Goal: Information Seeking & Learning: Check status

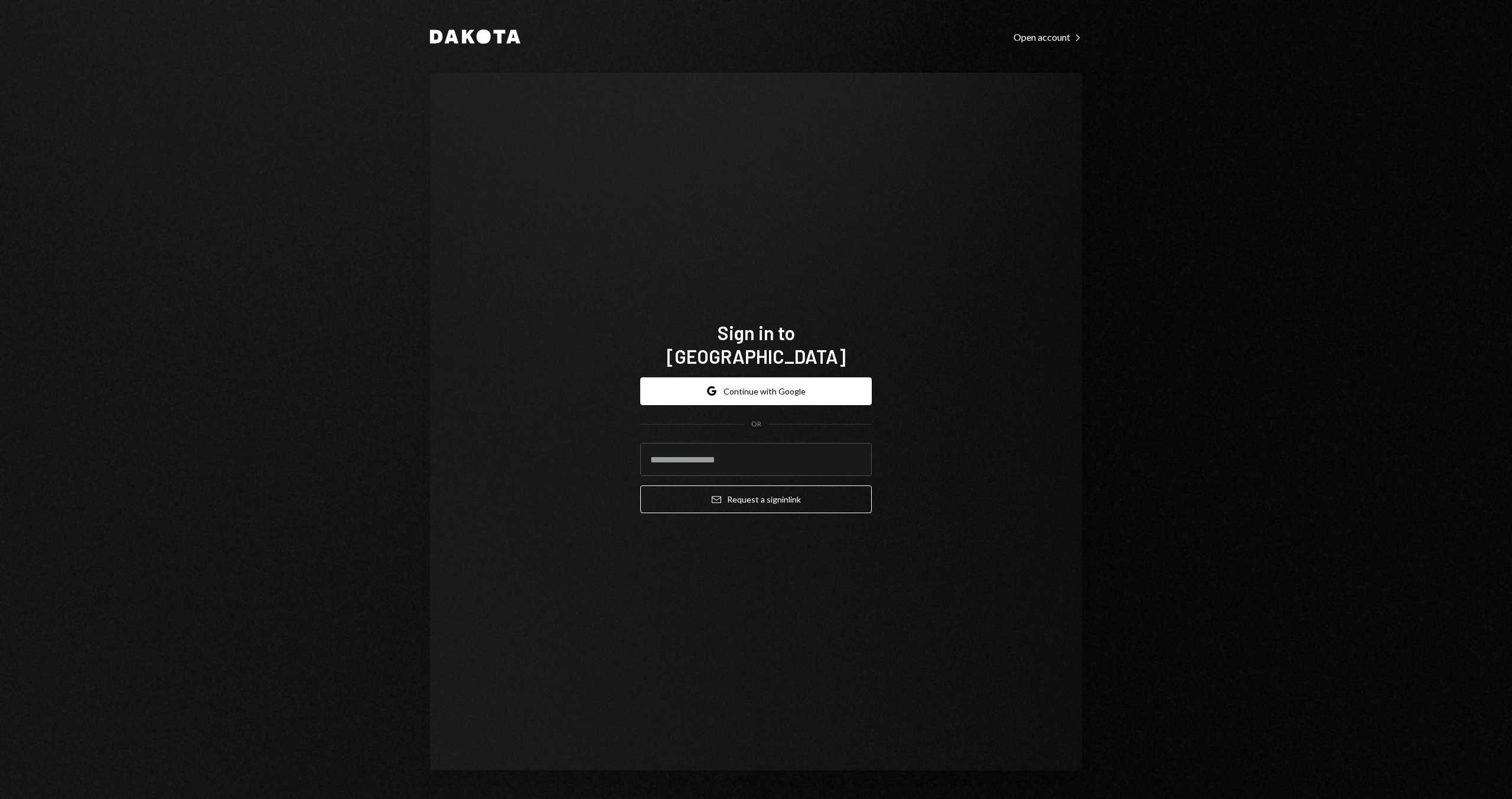
drag, startPoint x: 772, startPoint y: 390, endPoint x: 776, endPoint y: 395, distance: 6.4
click at [772, 390] on button "Google Continue with Google" at bounding box center [755, 391] width 231 height 28
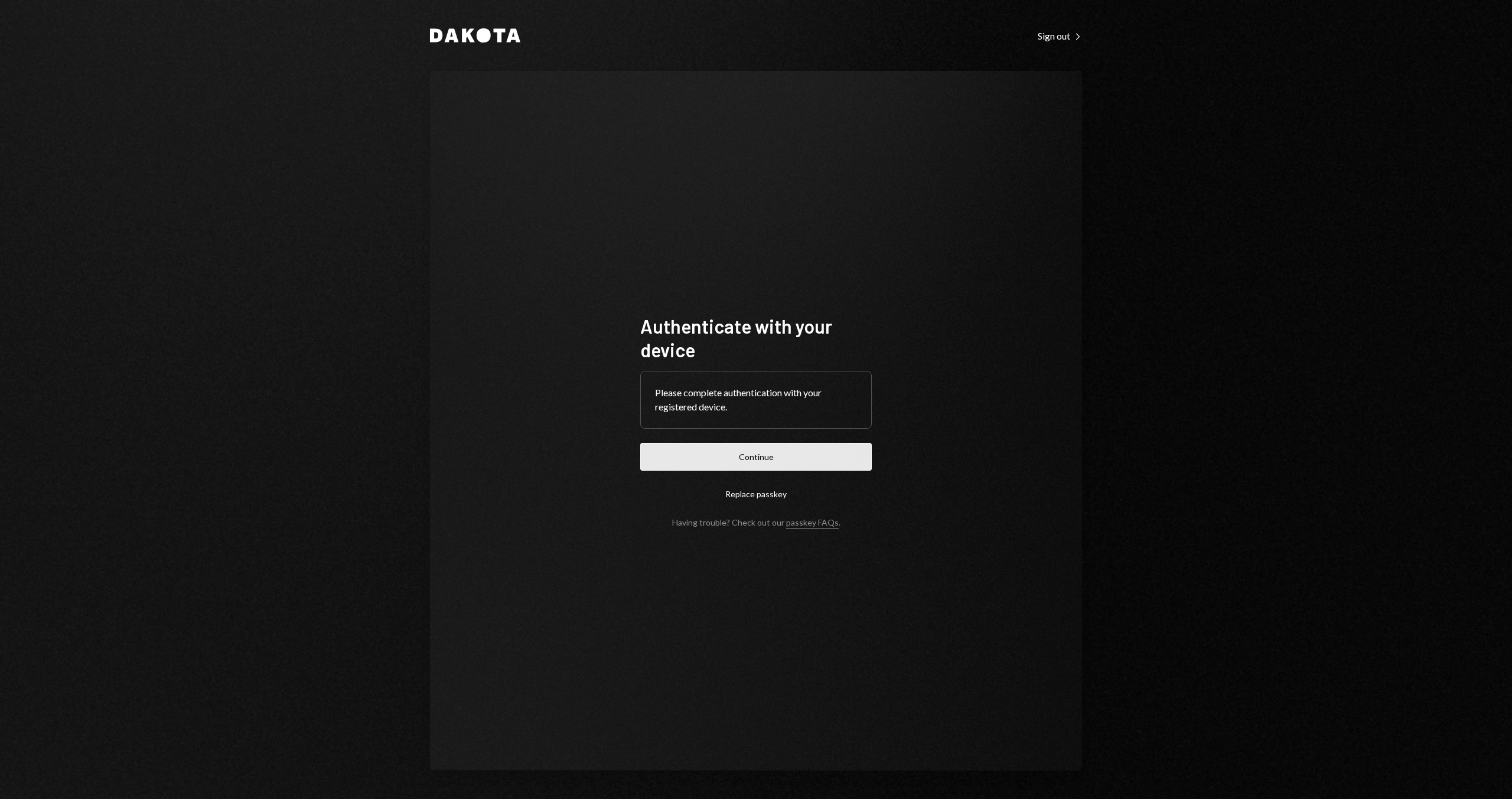
click at [710, 456] on button "Continue" at bounding box center [755, 457] width 231 height 28
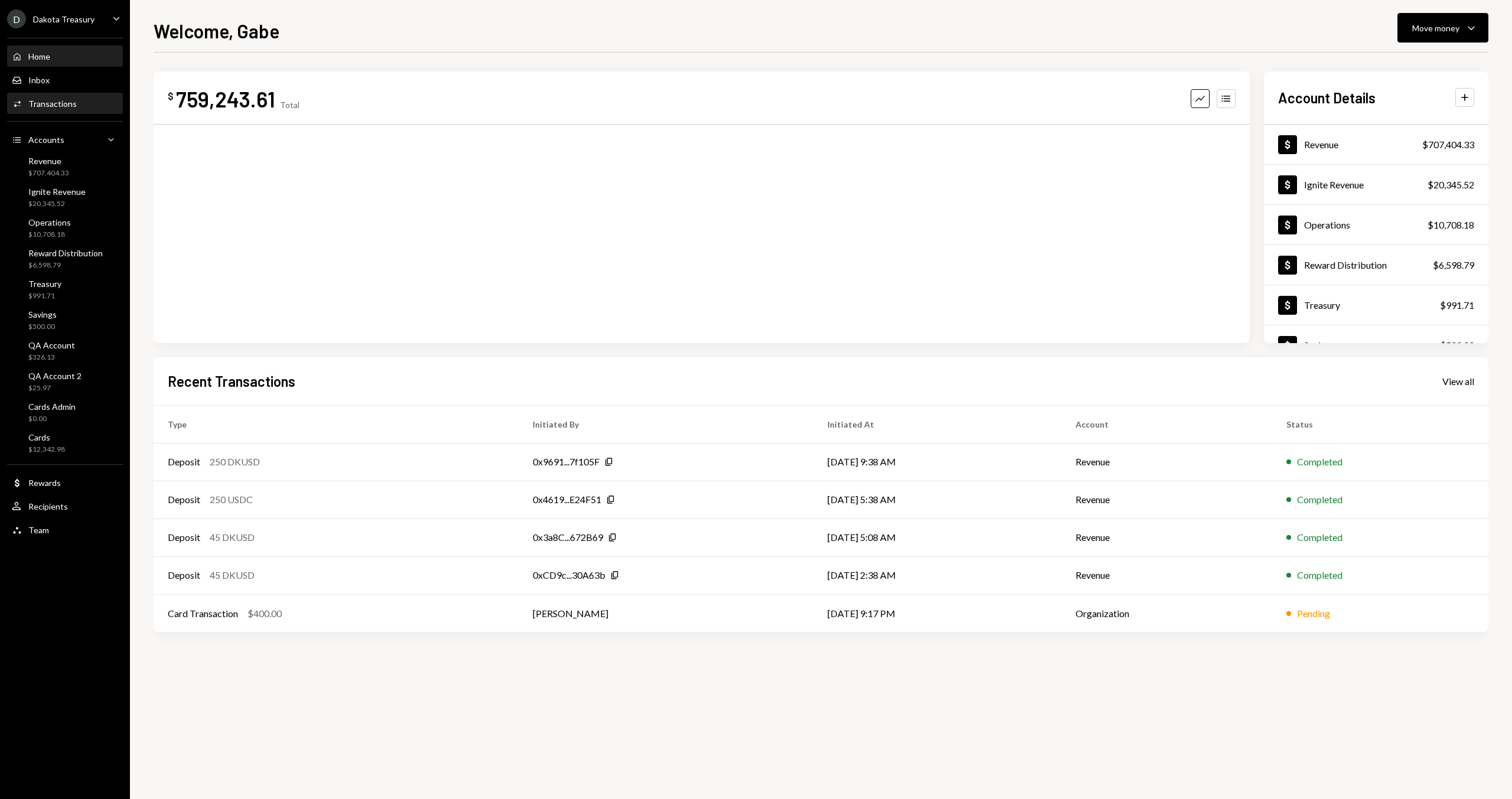
click at [54, 101] on div "Transactions" at bounding box center [52, 103] width 48 height 10
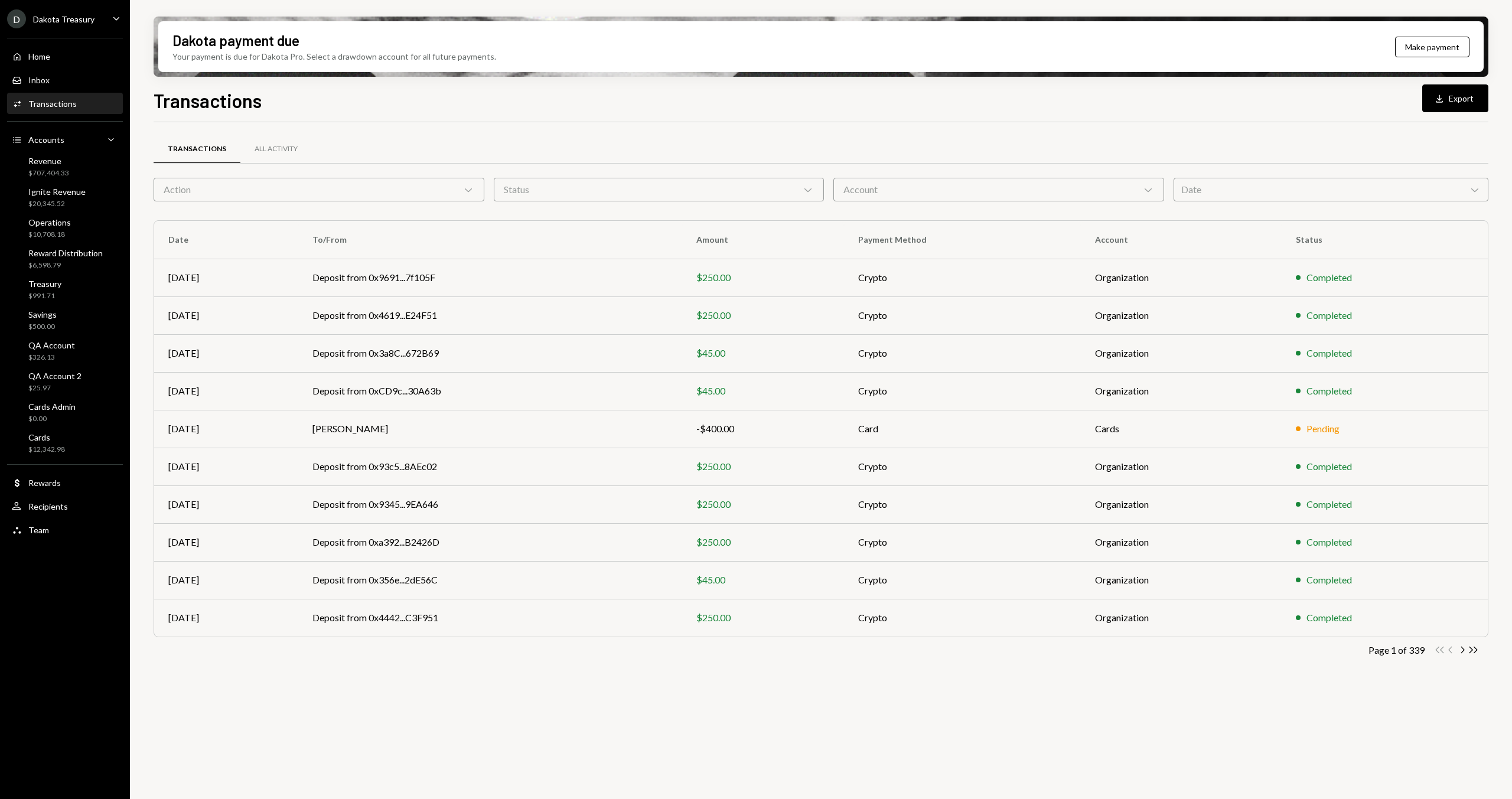
click at [280, 189] on div "Action Chevron Down" at bounding box center [319, 190] width 330 height 24
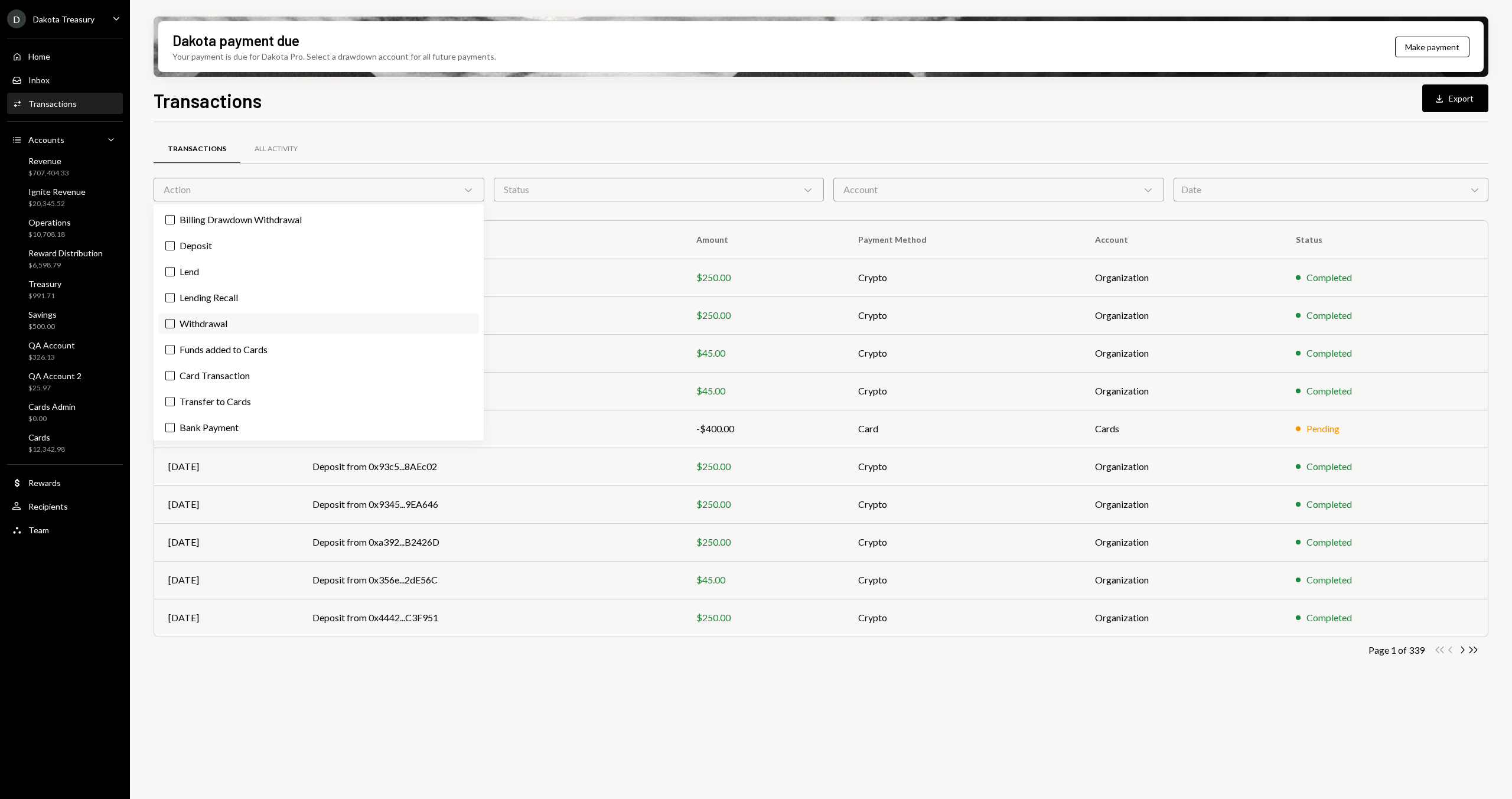
click at [220, 326] on label "Withdrawal" at bounding box center [319, 323] width 320 height 22
click at [175, 326] on button "Withdrawal" at bounding box center [170, 323] width 10 height 10
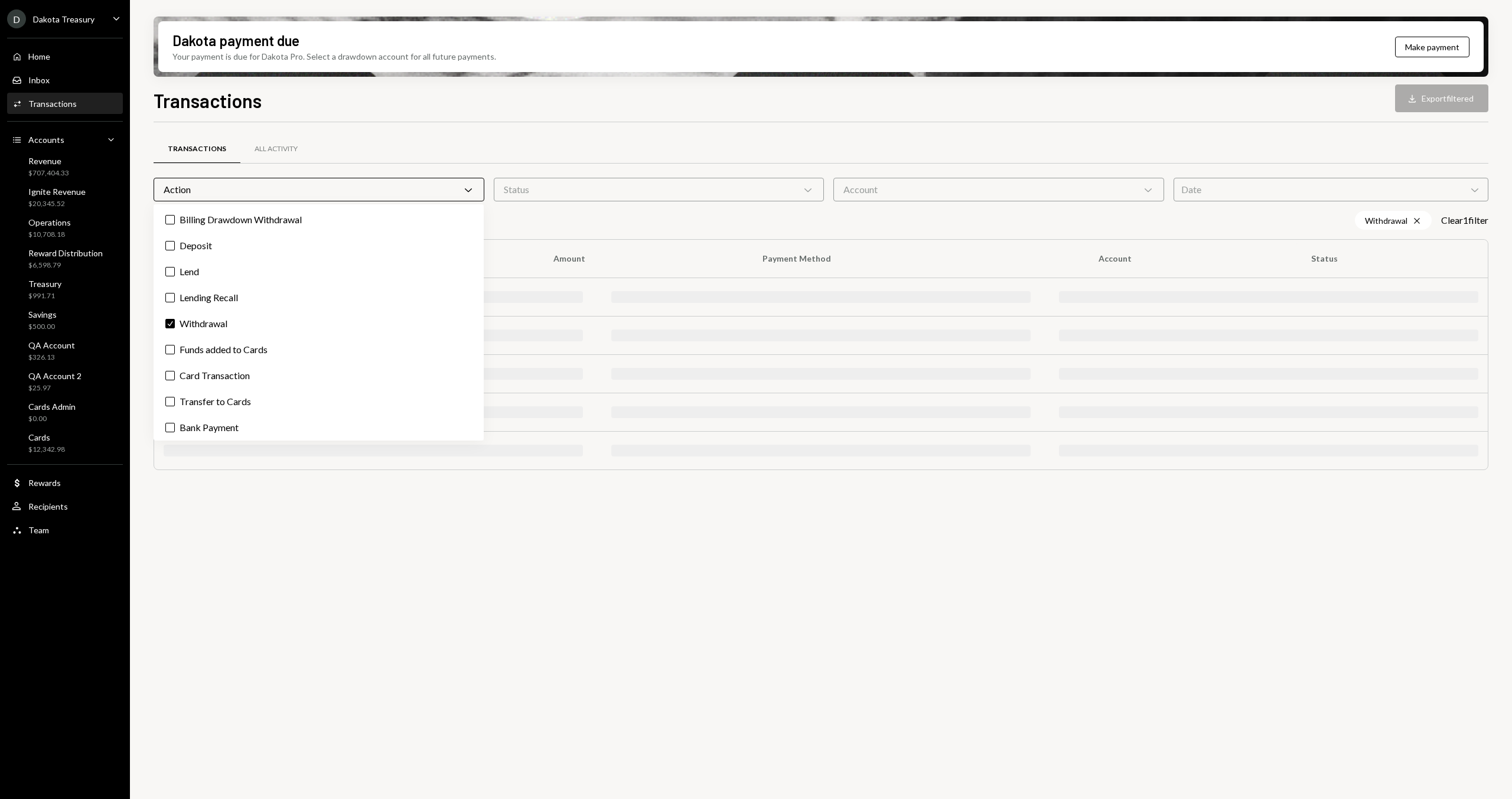
click at [492, 128] on div "Transactions All Activity Action Chevron Down Status Chevron Down Account Chevr…" at bounding box center [821, 308] width 1335 height 371
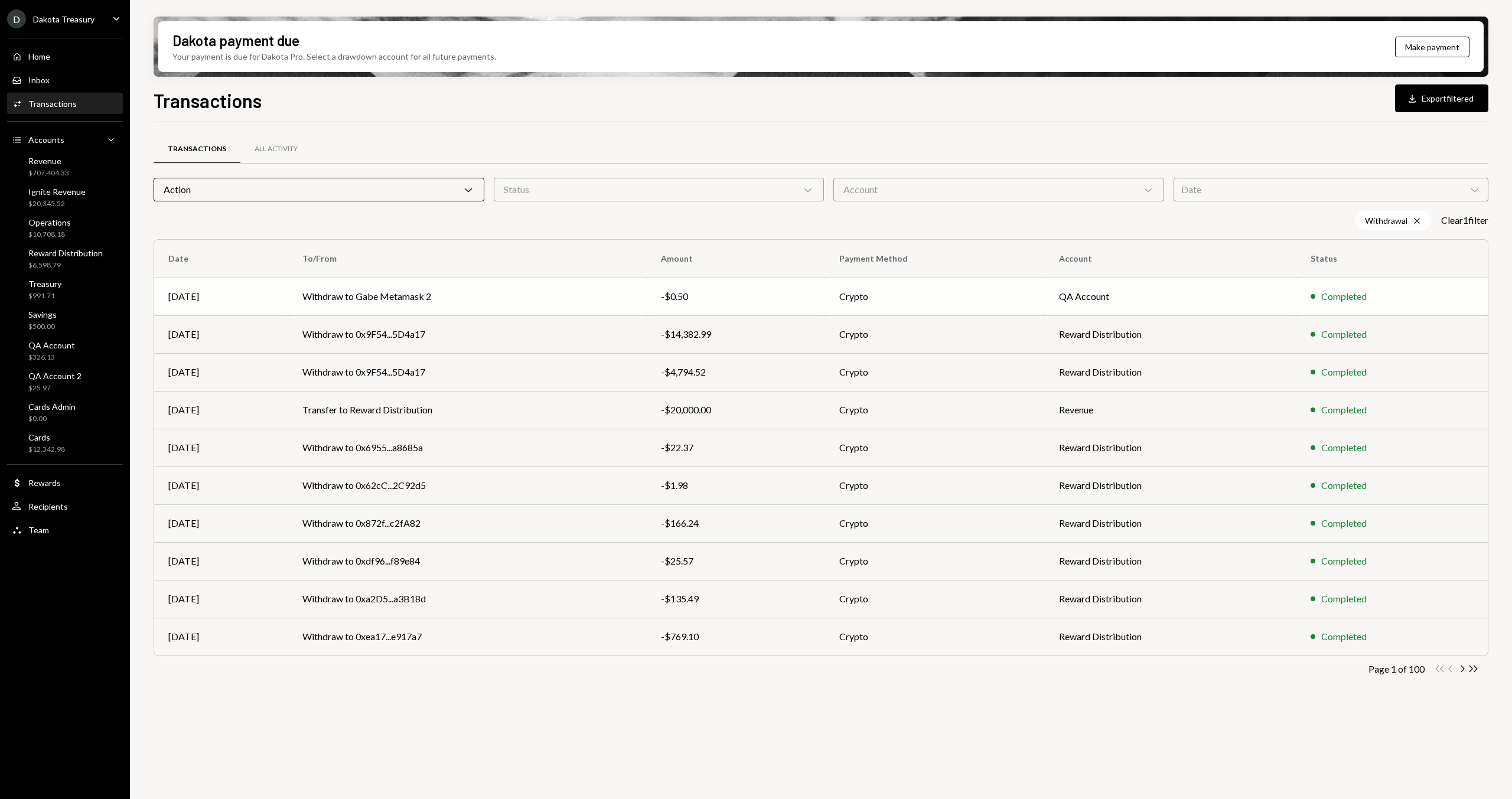
click at [441, 295] on td "Withdraw to Gabe Metamask 2" at bounding box center [467, 296] width 359 height 37
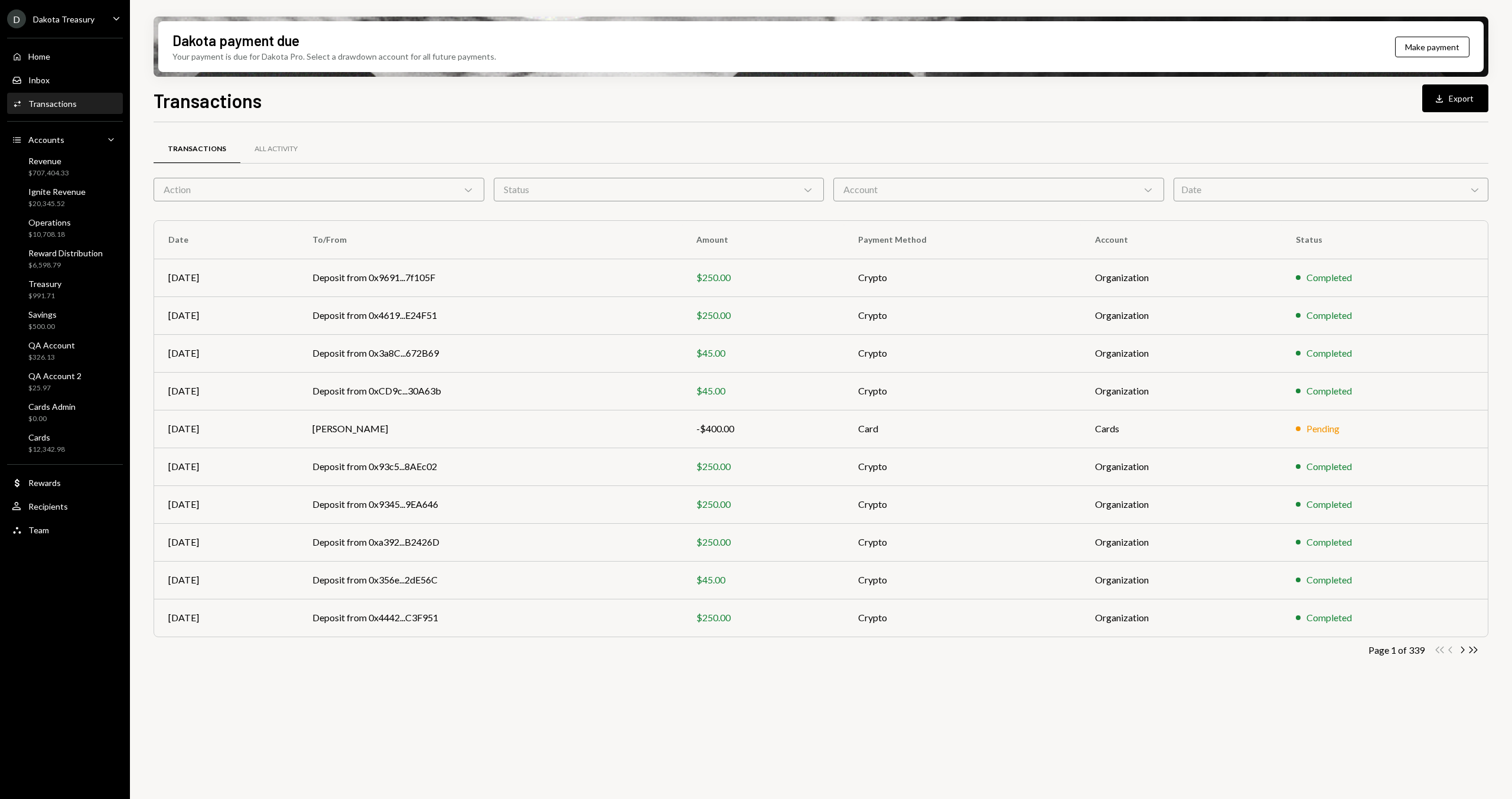
click at [371, 186] on div "Action Chevron Down" at bounding box center [319, 190] width 330 height 24
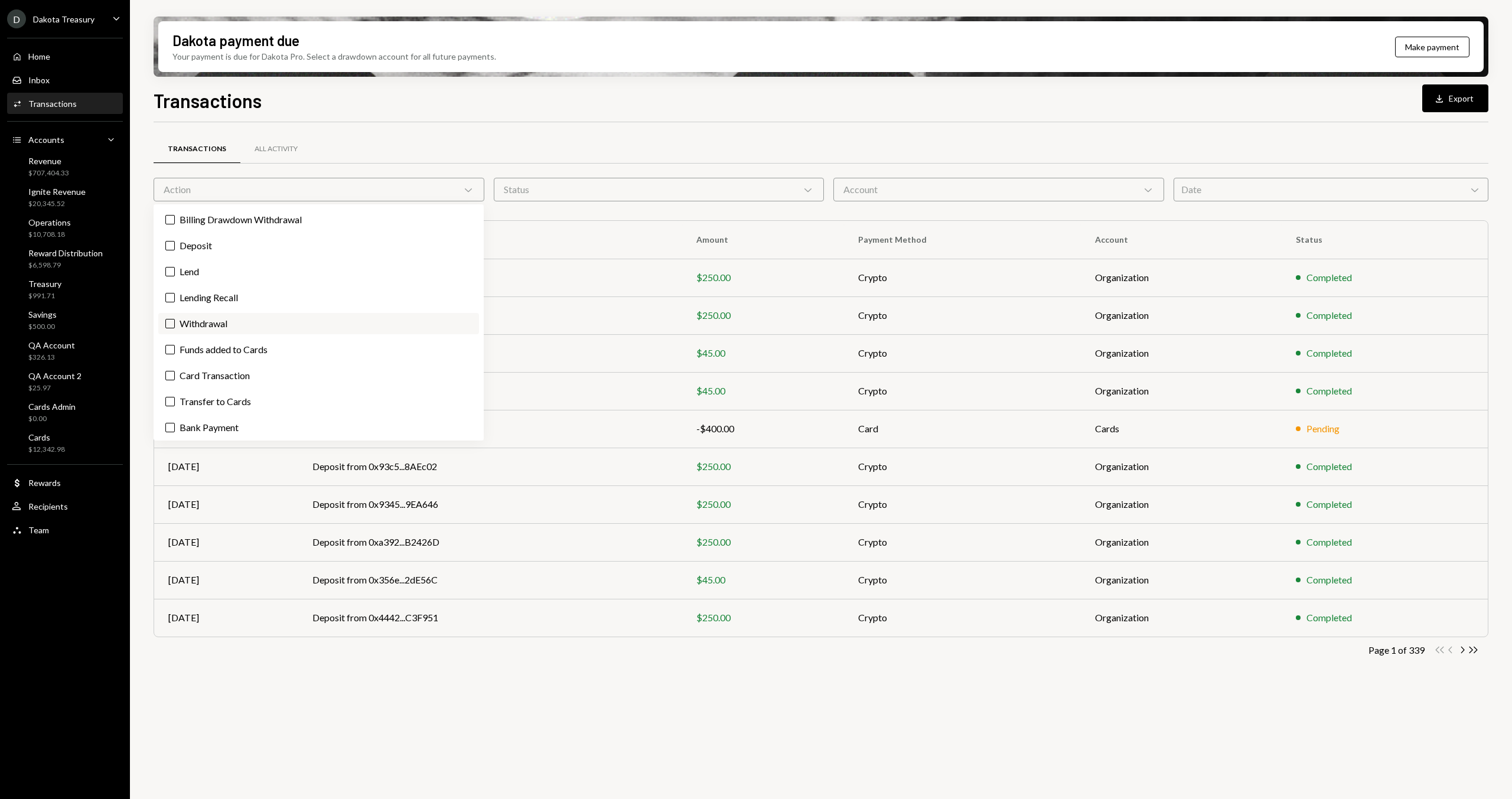
click at [232, 329] on label "Withdrawal" at bounding box center [319, 323] width 320 height 22
click at [175, 328] on button "Withdrawal" at bounding box center [170, 323] width 10 height 10
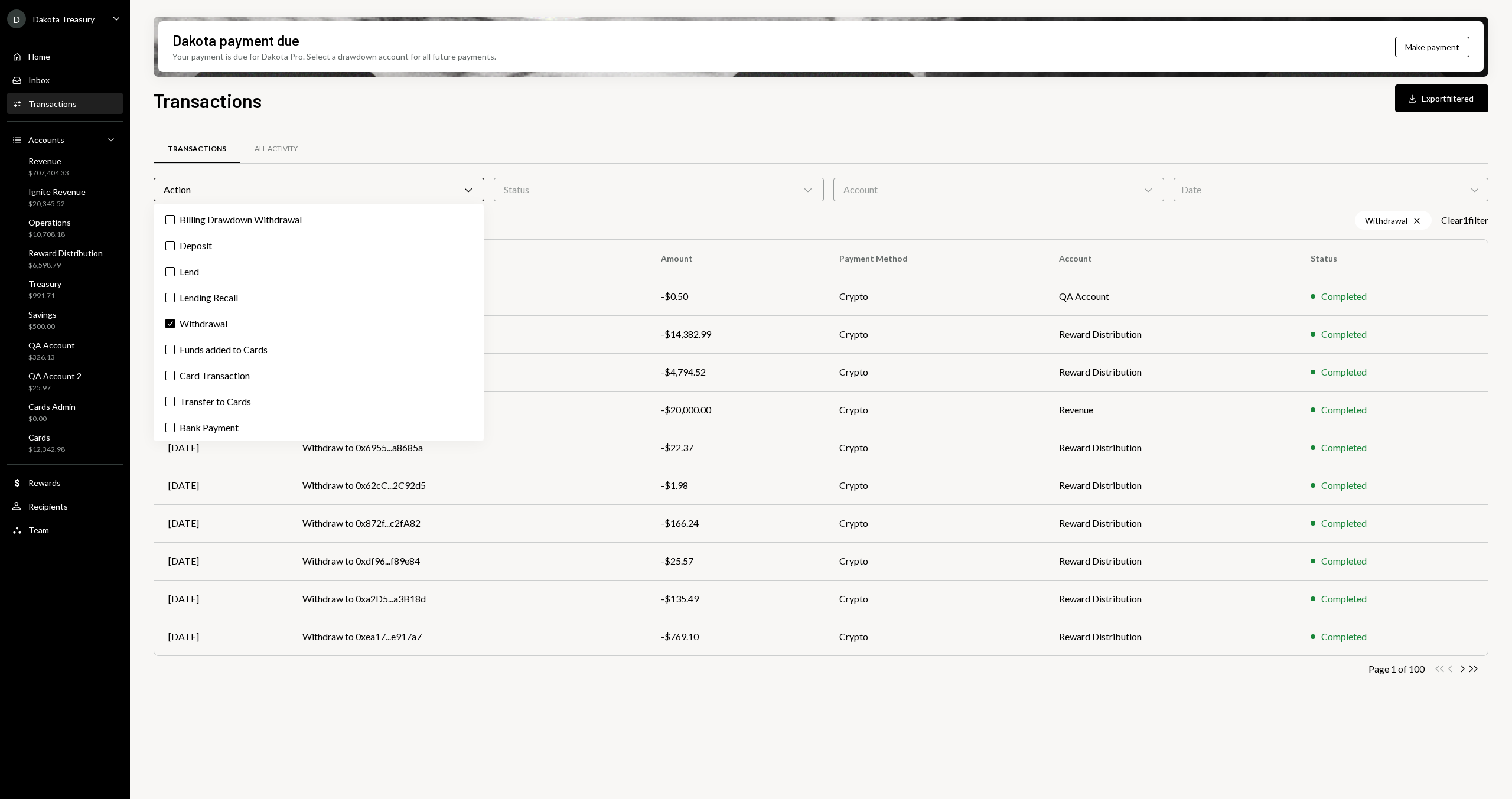
click at [586, 118] on div "Transactions Download Export filtered Transactions All Activity Action Chevron …" at bounding box center [821, 478] width 1335 height 782
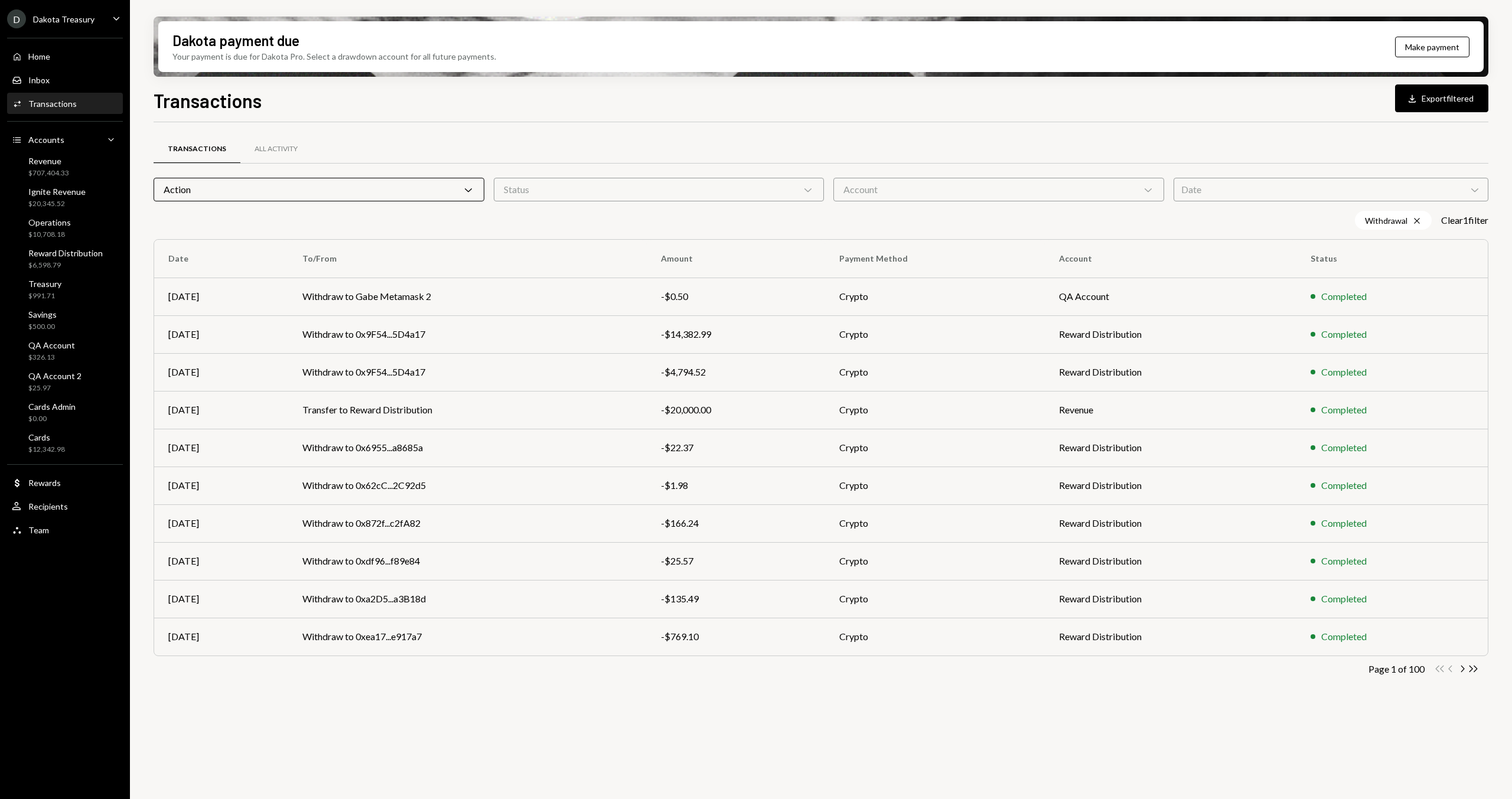
click at [548, 112] on div "Transactions Download Export filtered" at bounding box center [821, 99] width 1335 height 26
drag, startPoint x: 366, startPoint y: 115, endPoint x: 350, endPoint y: 114, distance: 16.0
click at [365, 115] on div "Transactions Download Export filtered Transactions All Activity Action Chevron …" at bounding box center [821, 478] width 1335 height 782
click at [227, 107] on h1 "Transactions" at bounding box center [207, 100] width 108 height 24
drag, startPoint x: 442, startPoint y: 94, endPoint x: 267, endPoint y: 120, distance: 176.9
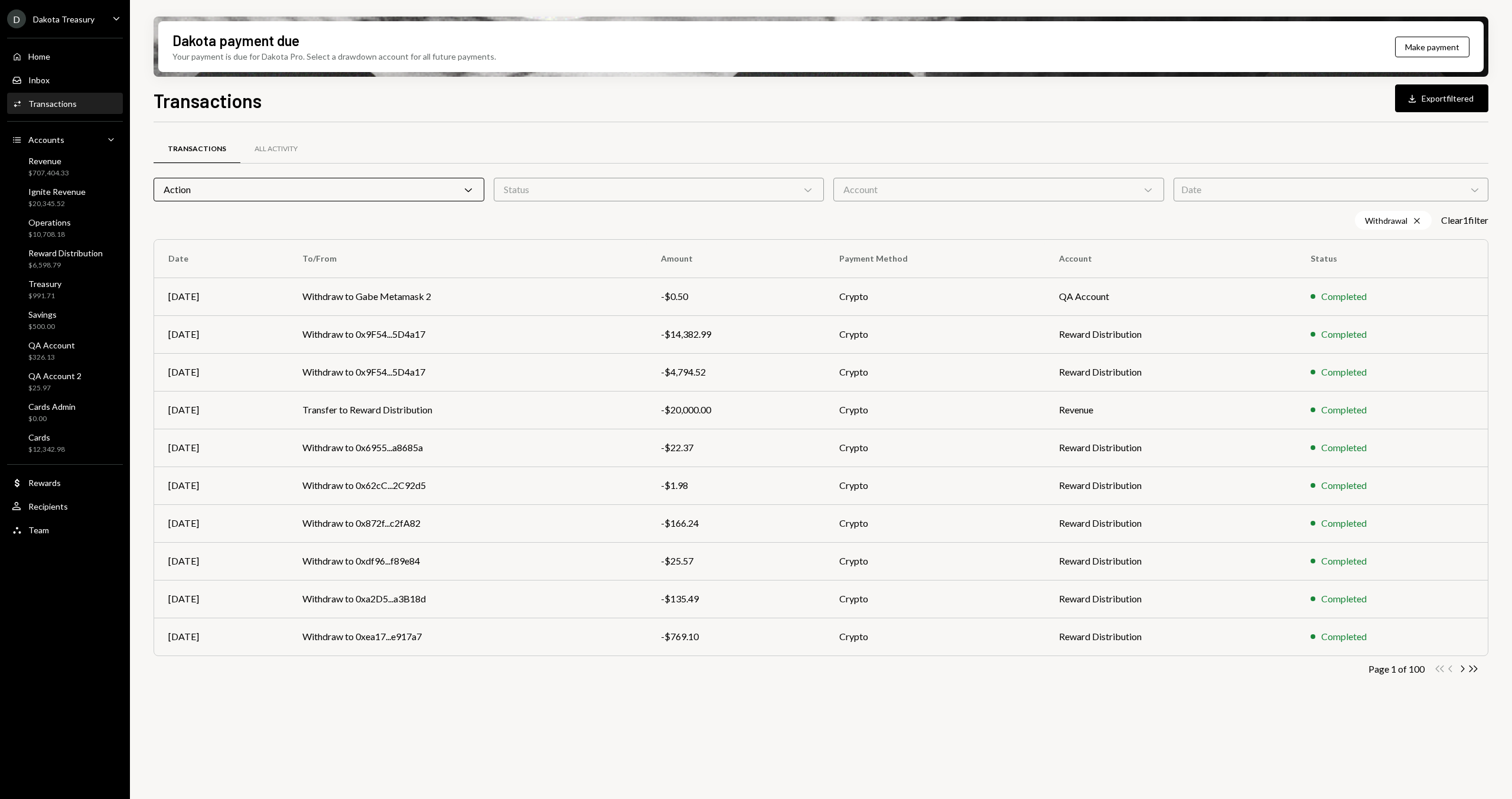
click at [440, 94] on div "Transactions Download Export filtered" at bounding box center [821, 99] width 1335 height 26
click at [196, 117] on div "Transactions Download Export filtered Transactions All Activity Action Chevron …" at bounding box center [821, 478] width 1335 height 782
click at [192, 111] on h1 "Transactions" at bounding box center [207, 100] width 108 height 24
click at [183, 106] on h1 "Transactions" at bounding box center [207, 100] width 108 height 24
drag, startPoint x: 305, startPoint y: 127, endPoint x: 87, endPoint y: 124, distance: 218.0
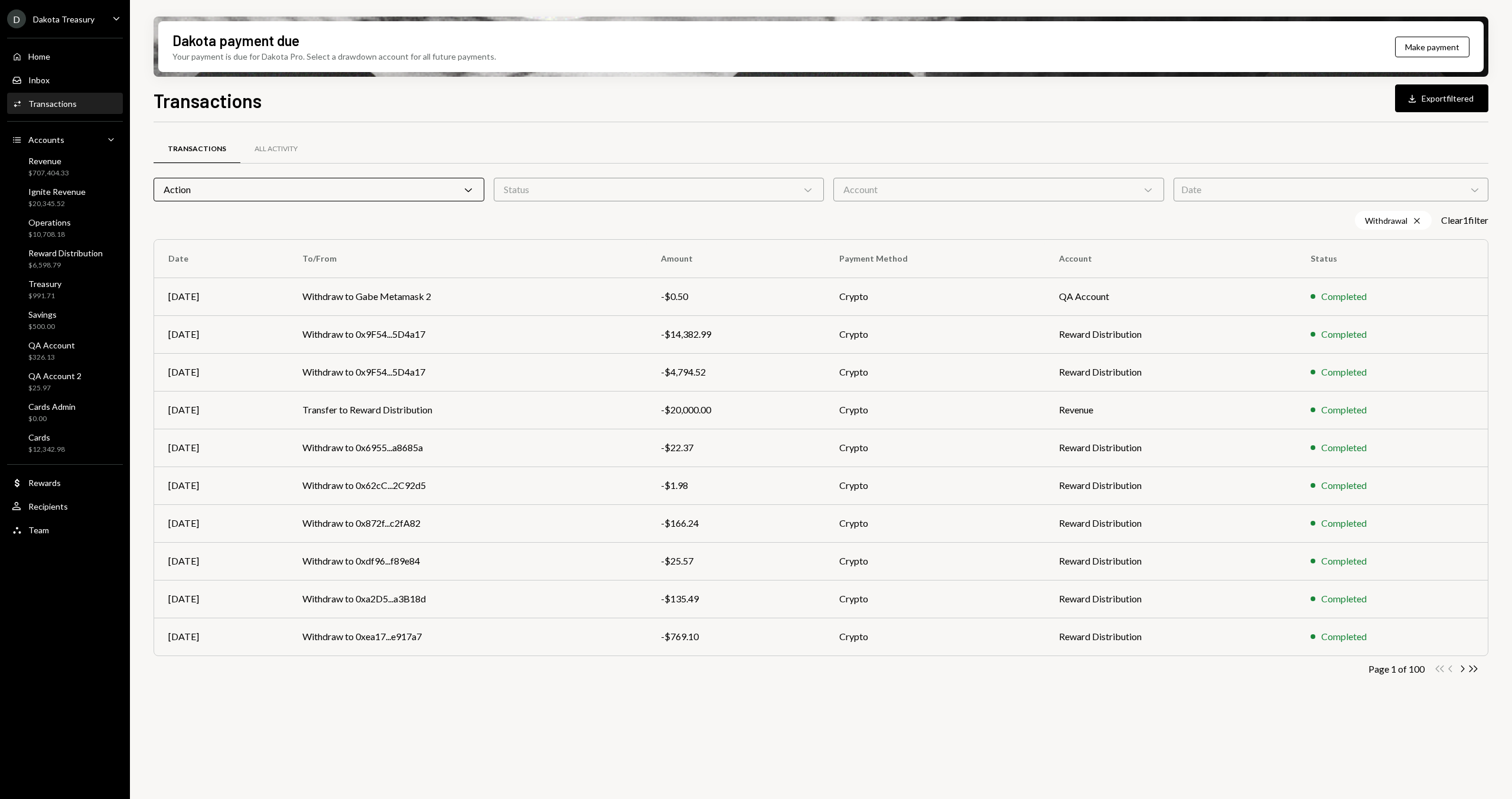
click at [303, 127] on div "Transactions All Activity Action Chevron Down Status Chevron Down Account Chevr…" at bounding box center [821, 413] width 1335 height 583
click at [165, 102] on h1 "Transactions" at bounding box center [207, 100] width 108 height 24
click at [159, 94] on h1 "Transactions" at bounding box center [207, 100] width 108 height 24
click at [279, 102] on div "Transactions Download Export filtered" at bounding box center [821, 99] width 1335 height 26
click at [165, 103] on h1 "Transactions" at bounding box center [207, 100] width 108 height 24
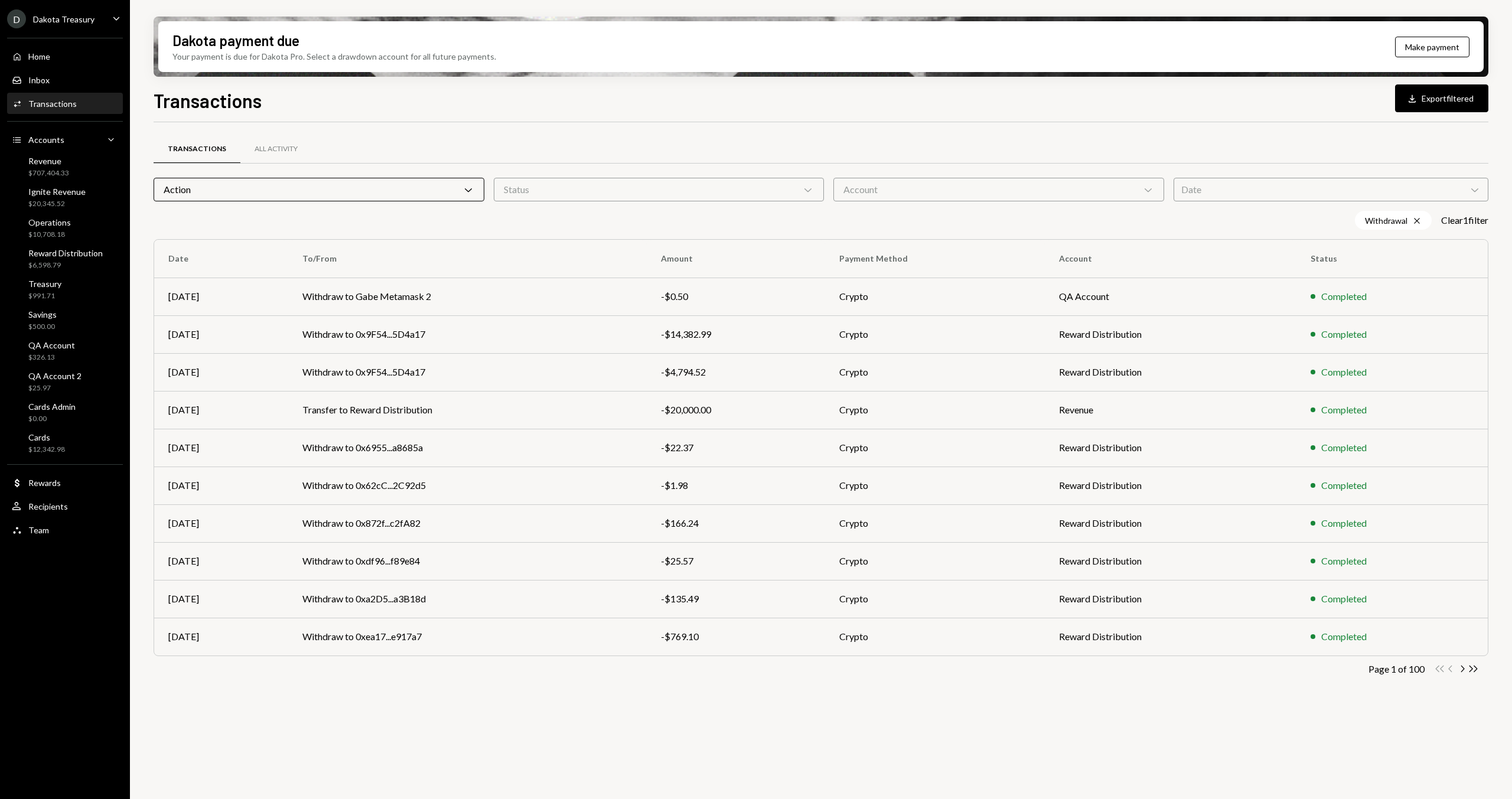
drag, startPoint x: 296, startPoint y: 99, endPoint x: 222, endPoint y: 98, distance: 74.0
click at [296, 99] on div "Transactions Download Export filtered" at bounding box center [821, 99] width 1335 height 26
click at [156, 100] on h1 "Transactions" at bounding box center [207, 100] width 108 height 24
drag, startPoint x: 298, startPoint y: 109, endPoint x: 152, endPoint y: 106, distance: 146.0
click at [298, 106] on div "Transactions Download Export filtered" at bounding box center [821, 99] width 1335 height 26
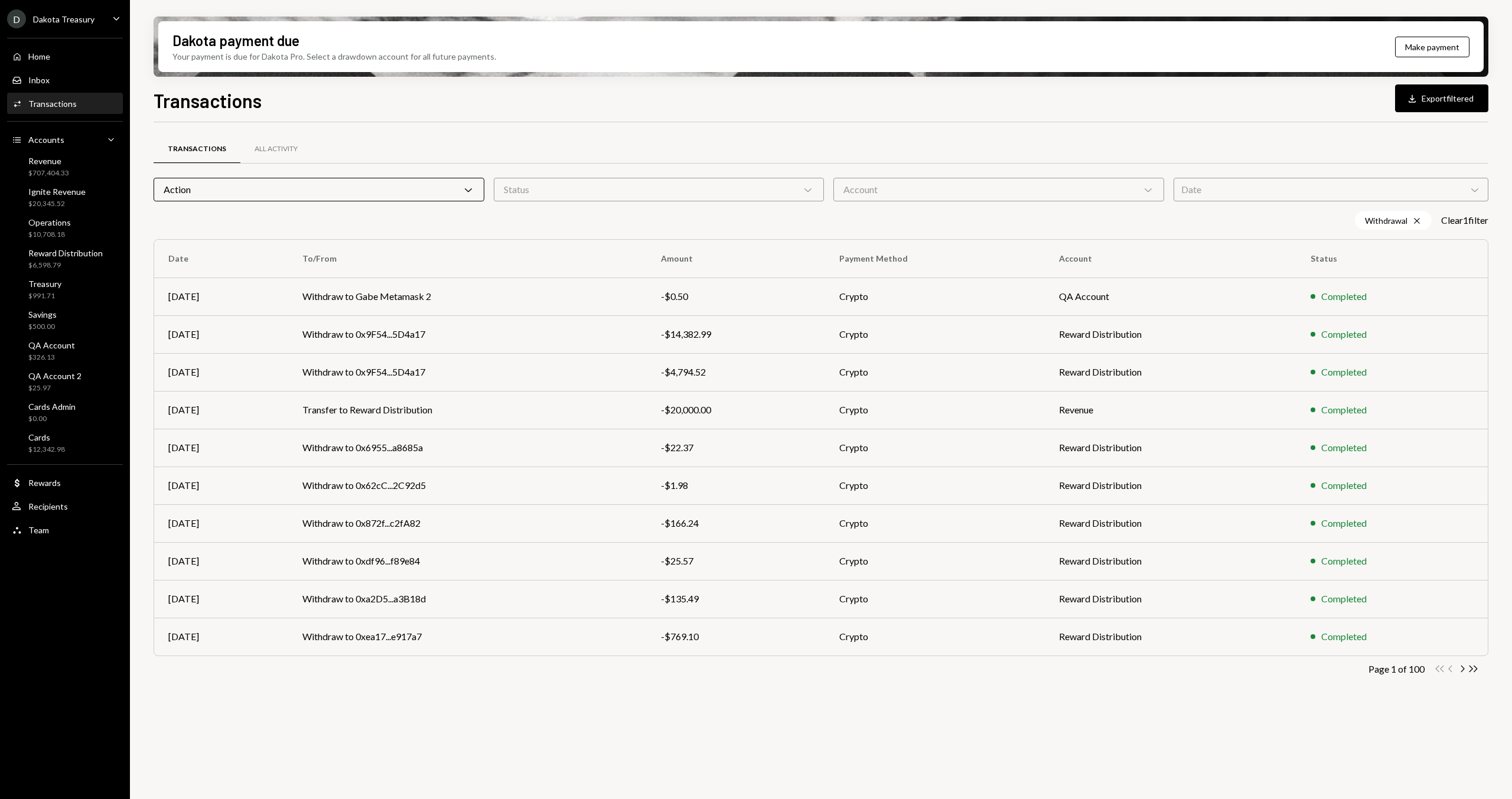
click at [163, 99] on h1 "Transactions" at bounding box center [207, 100] width 108 height 24
click at [406, 113] on div "Transactions Download Export filtered Transactions All Activity Action Chevron …" at bounding box center [821, 478] width 1335 height 782
drag, startPoint x: 198, startPoint y: 98, endPoint x: 259, endPoint y: 109, distance: 62.0
click at [199, 98] on h1 "Transactions" at bounding box center [207, 100] width 108 height 24
click at [289, 103] on div "Transactions Download Export filtered" at bounding box center [821, 99] width 1335 height 26
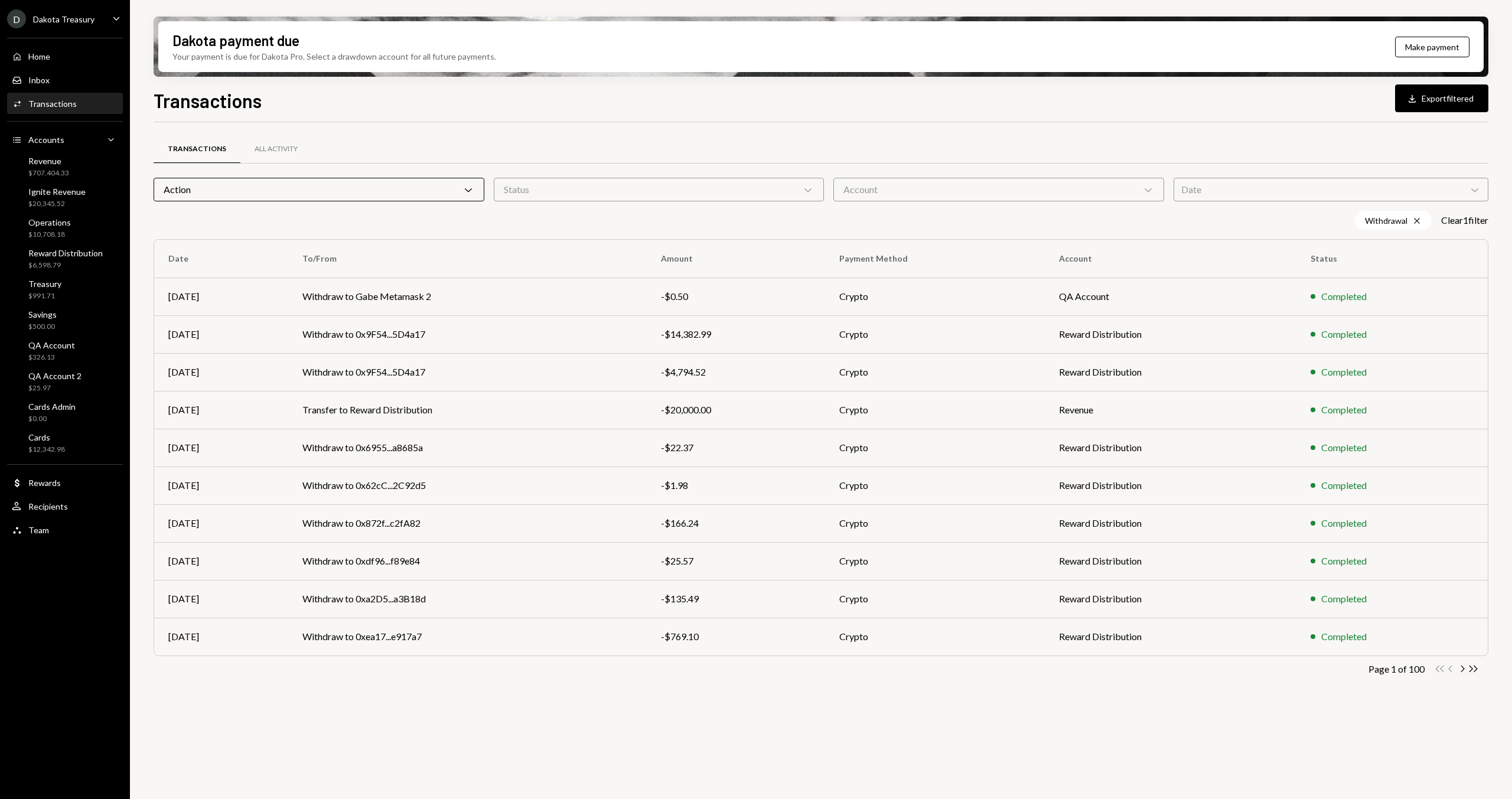
click at [162, 98] on h1 "Transactions" at bounding box center [207, 100] width 108 height 24
click at [556, 598] on td "Withdraw to 0xa2D5...a3B18d" at bounding box center [467, 599] width 359 height 37
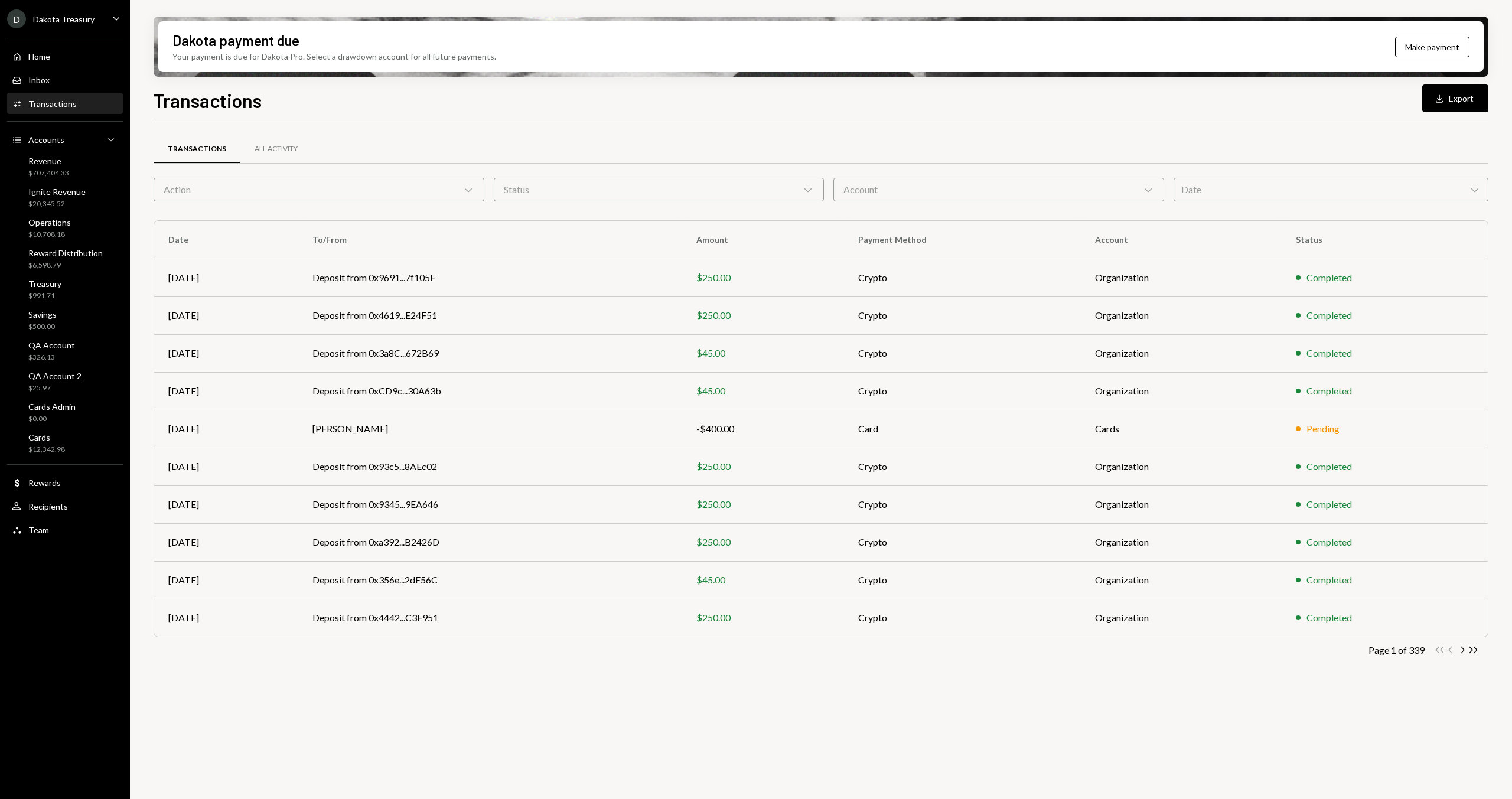
click at [519, 109] on div "Transactions Download Export" at bounding box center [821, 99] width 1335 height 26
click at [346, 189] on div "Action Chevron Down" at bounding box center [319, 190] width 330 height 24
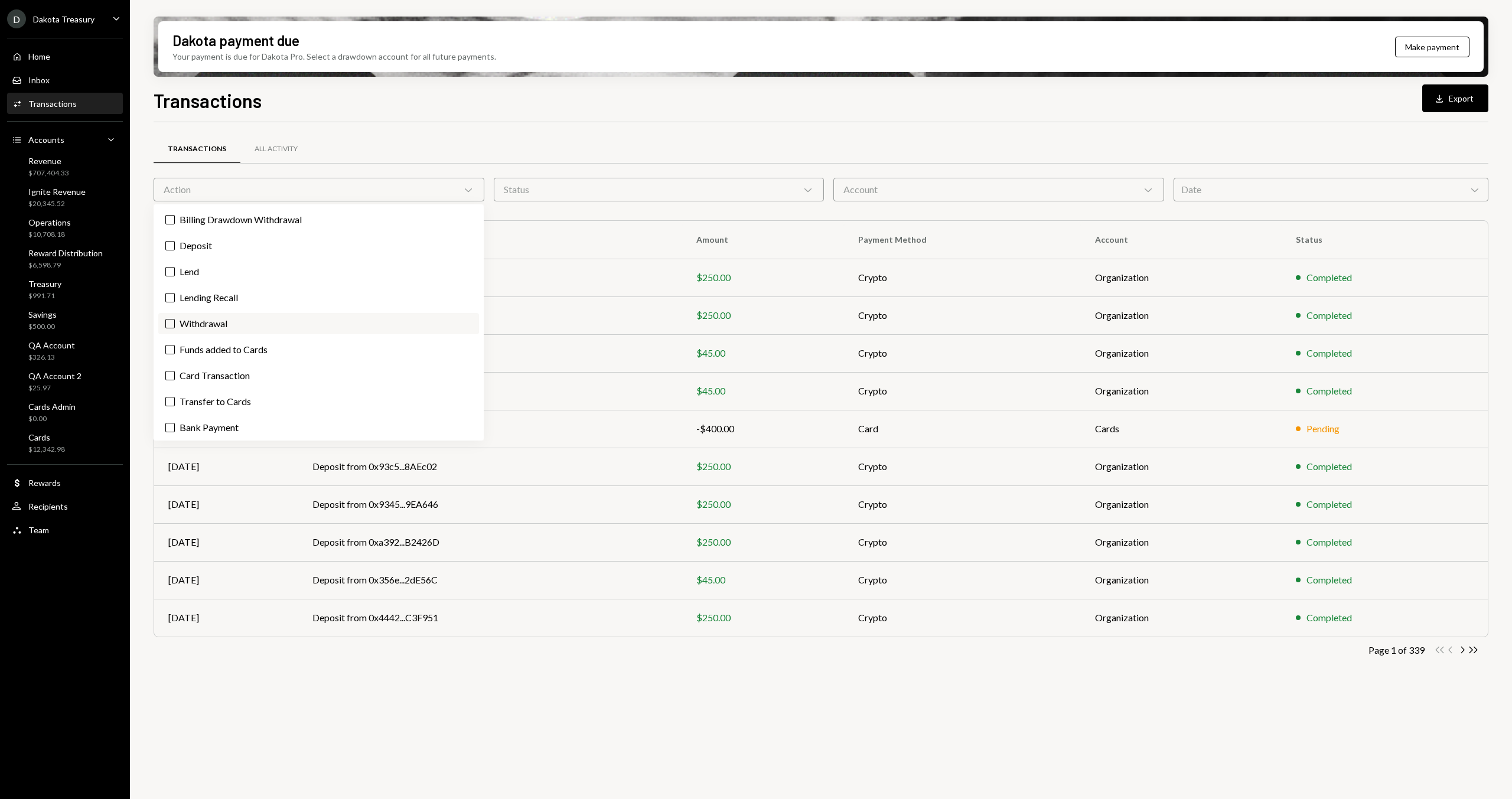
click at [251, 328] on label "Withdrawal" at bounding box center [319, 323] width 320 height 22
click at [175, 328] on button "Withdrawal" at bounding box center [170, 323] width 10 height 10
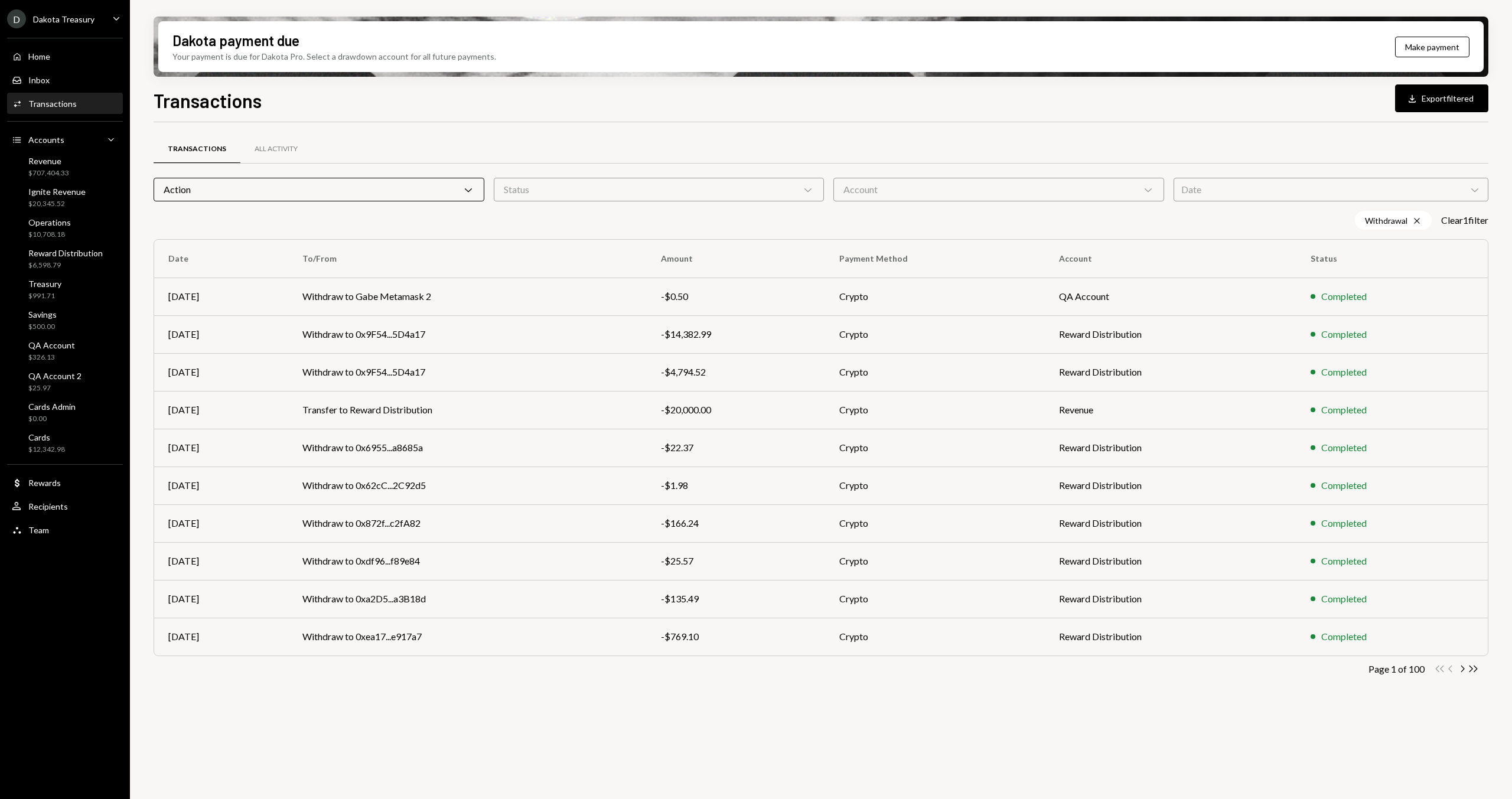
click at [533, 117] on div "Transactions Download Export filtered Transactions All Activity Action Chevron …" at bounding box center [821, 478] width 1335 height 782
click at [1460, 667] on icon "Chevron Right" at bounding box center [1461, 668] width 11 height 11
click at [596, 113] on div "Transactions Download Export filtered Transactions All Activity Action Chevron …" at bounding box center [821, 478] width 1335 height 782
click at [556, 118] on div "Transactions Download Export filtered Transactions All Activity Action Chevron …" at bounding box center [821, 478] width 1335 height 782
click at [952, 181] on div "Account Chevron Down" at bounding box center [999, 190] width 330 height 24
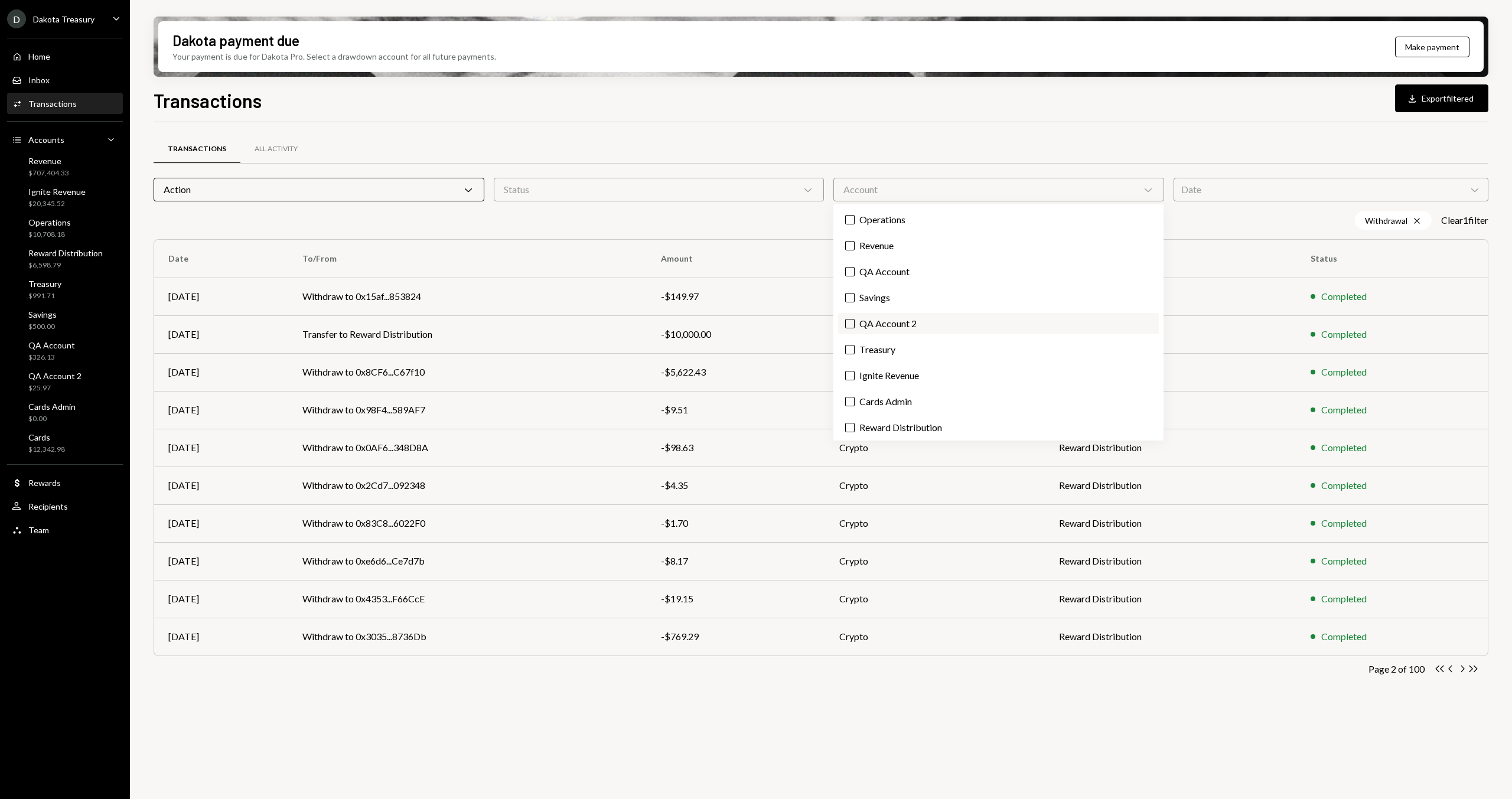
click at [918, 317] on label "QA Account 2" at bounding box center [998, 323] width 320 height 22
click at [854, 318] on button "QA Account 2" at bounding box center [850, 323] width 10 height 10
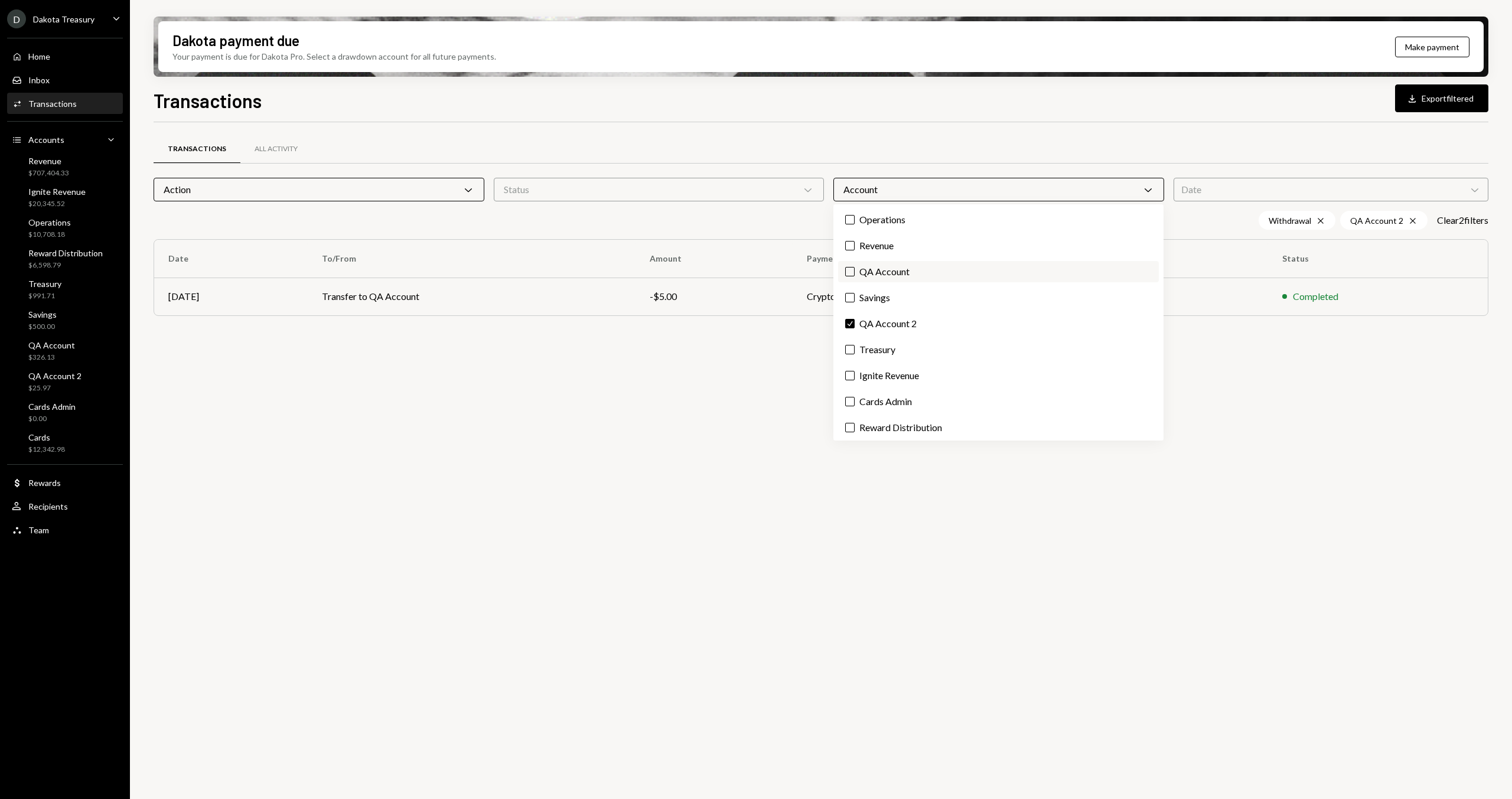
click at [900, 271] on label "QA Account" at bounding box center [998, 272] width 320 height 22
click at [854, 271] on button "QA Account" at bounding box center [850, 272] width 10 height 10
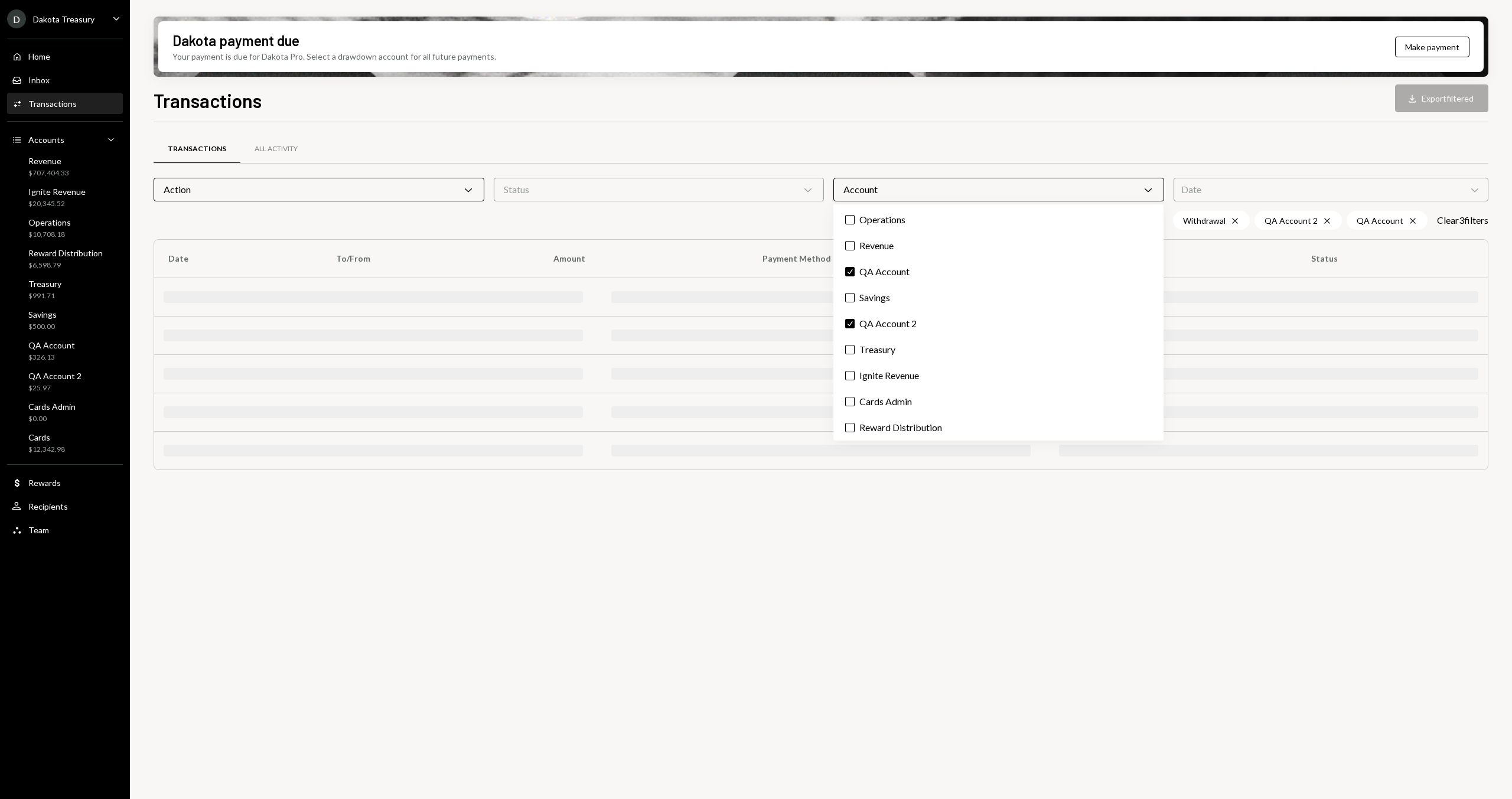
click at [814, 148] on div "Transactions All Activity" at bounding box center [821, 148] width 1335 height 30
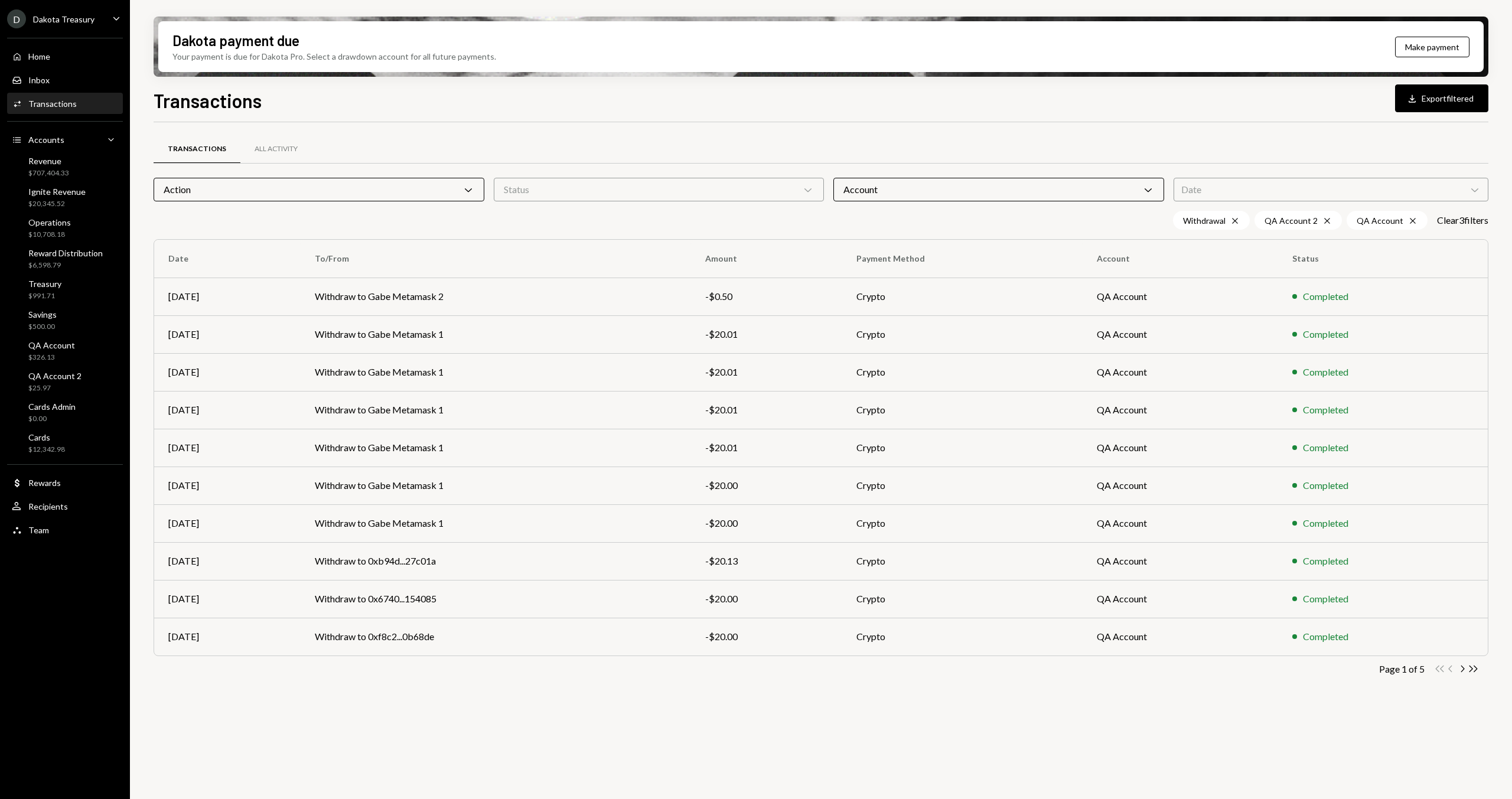
click at [318, 108] on div "Transactions Download Export filtered" at bounding box center [821, 99] width 1335 height 26
click at [221, 98] on h1 "Transactions" at bounding box center [207, 100] width 108 height 24
click at [153, 97] on div "Dakota payment due Your payment is due for Dakota Pro. Select a drawdown accoun…" at bounding box center [821, 399] width 1382 height 799
click at [162, 99] on h1 "Transactions" at bounding box center [207, 100] width 108 height 24
click at [187, 106] on h1 "Transactions" at bounding box center [207, 100] width 108 height 24
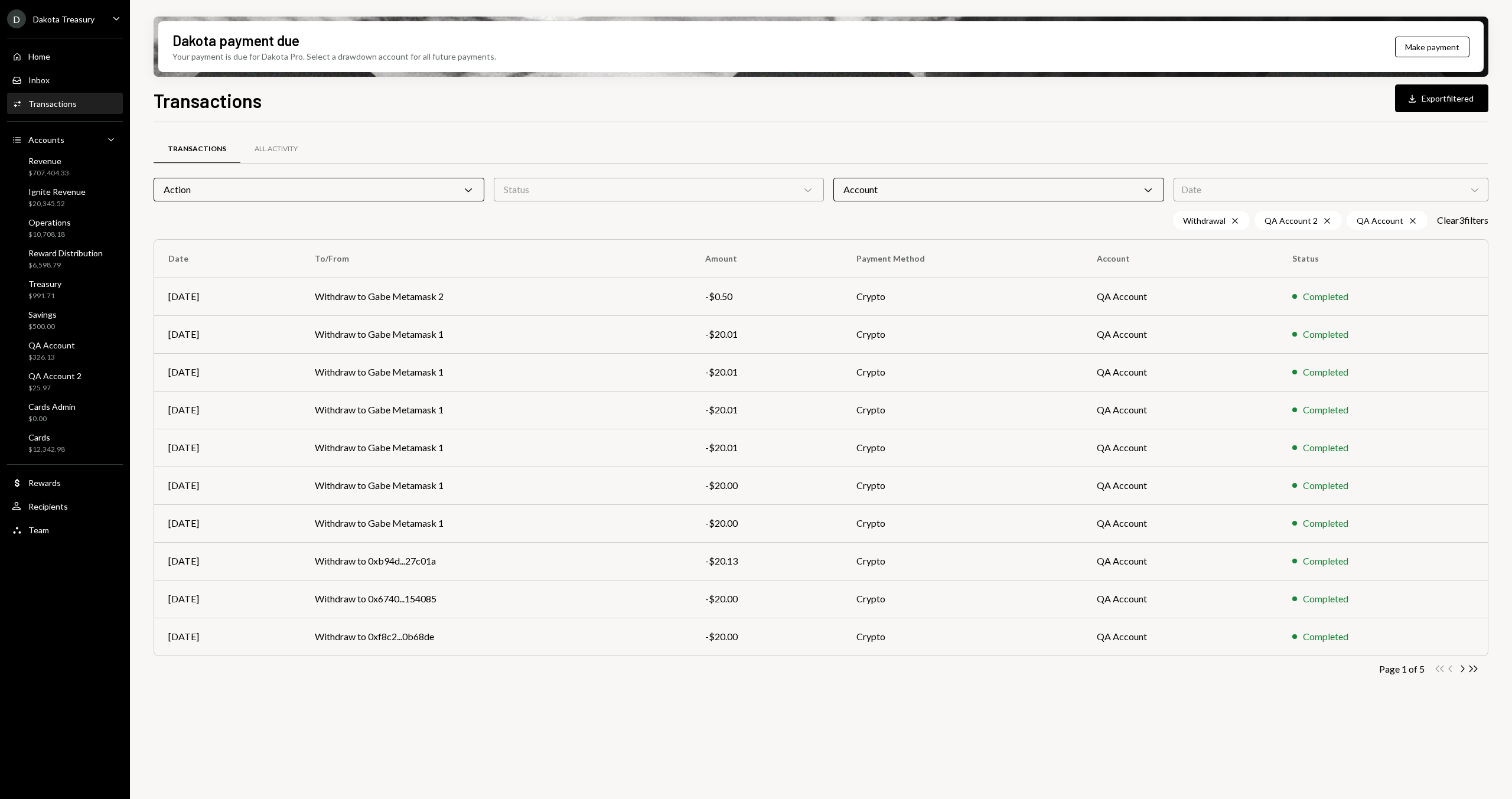
drag, startPoint x: 201, startPoint y: 109, endPoint x: 181, endPoint y: 109, distance: 20.0
click at [198, 109] on h1 "Transactions" at bounding box center [207, 100] width 108 height 24
click at [165, 98] on h1 "Transactions" at bounding box center [207, 100] width 108 height 24
click at [1473, 707] on div "Transactions All Activity Action Chevron Down Status Chevron Down Account Chevr…" at bounding box center [821, 467] width 1335 height 690
click at [1460, 667] on icon "Chevron Right" at bounding box center [1461, 668] width 11 height 11
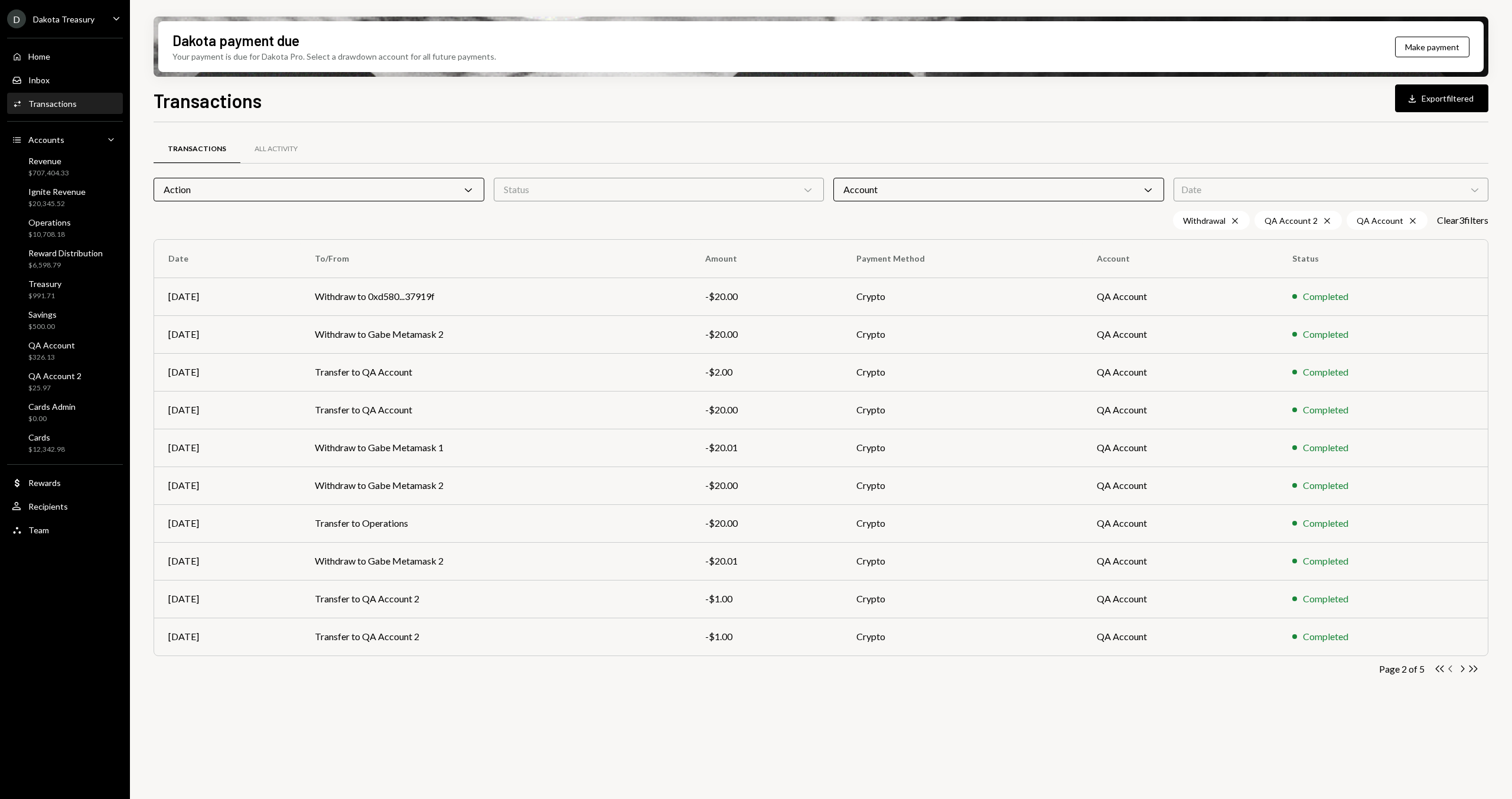
click at [1452, 670] on icon "Chevron Left" at bounding box center [1450, 668] width 11 height 11
click at [1461, 670] on icon "Chevron Right" at bounding box center [1461, 668] width 11 height 11
click at [1461, 672] on icon "Chevron Right" at bounding box center [1461, 668] width 11 height 11
click at [1462, 667] on icon "Chevron Right" at bounding box center [1461, 668] width 11 height 11
click at [872, 187] on div "Account Chevron Down" at bounding box center [999, 190] width 330 height 24
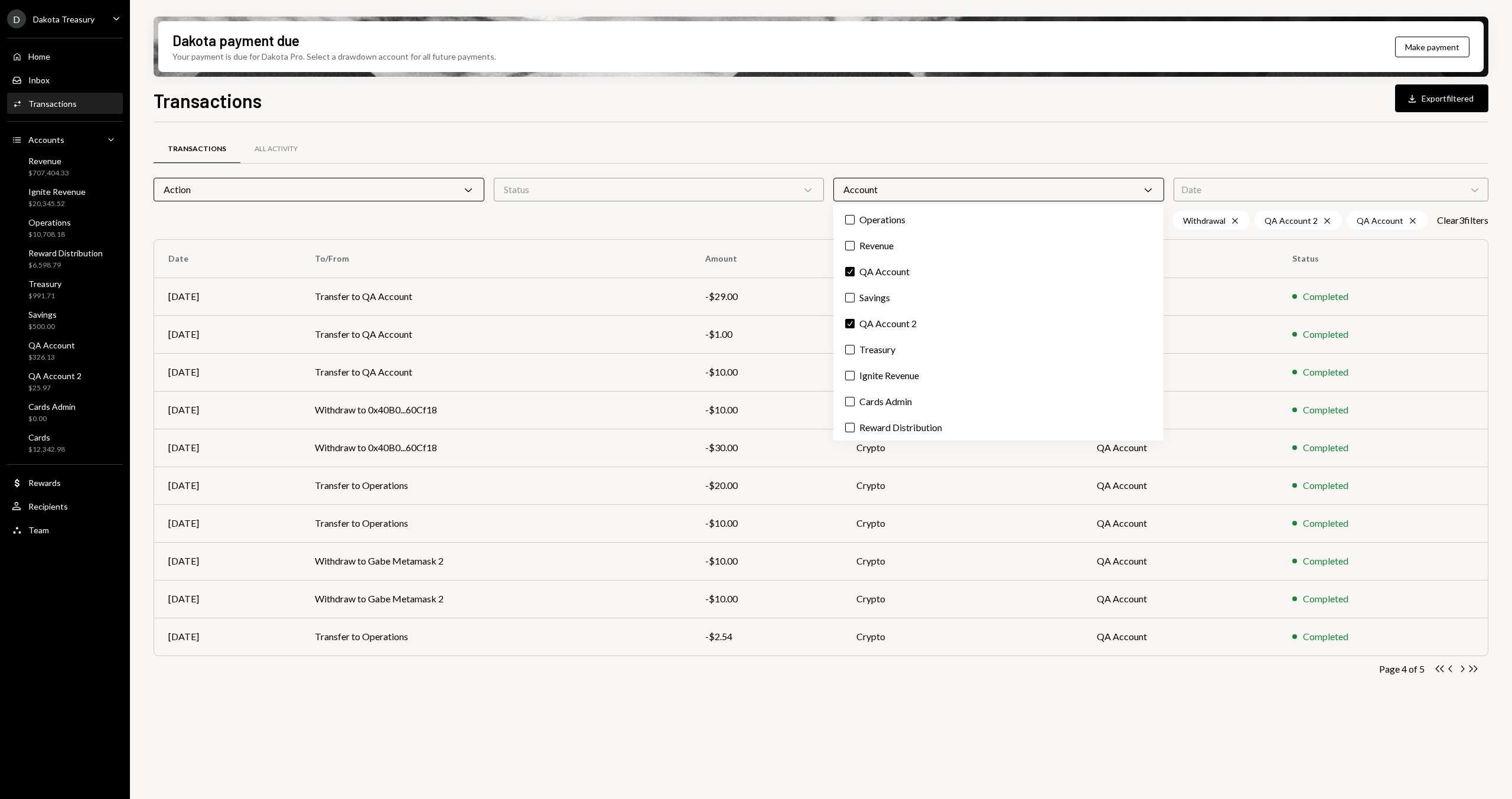
click at [867, 145] on div "Transactions All Activity" at bounding box center [821, 148] width 1335 height 30
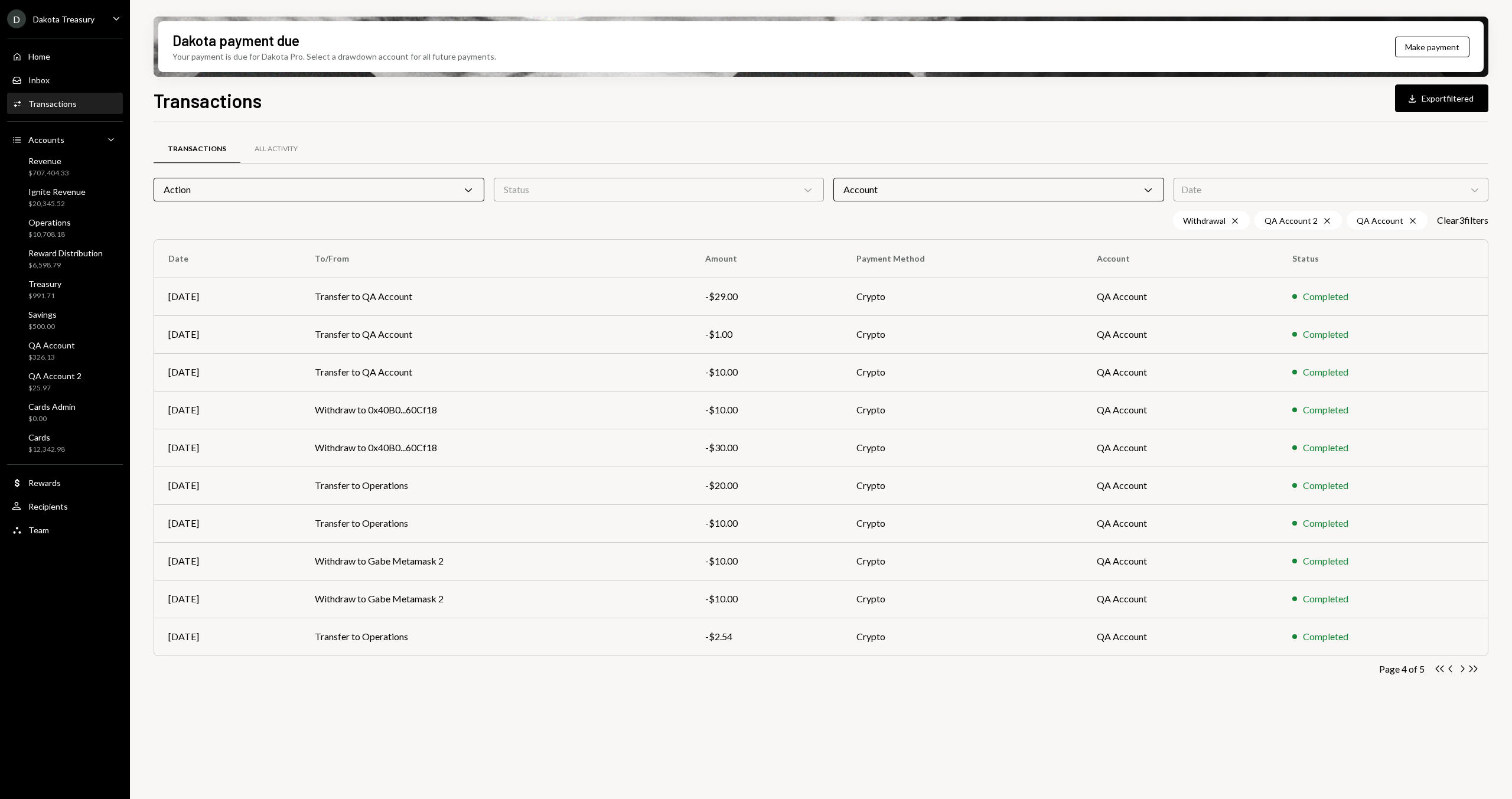
click at [273, 186] on div "Action Chevron Down" at bounding box center [319, 190] width 330 height 24
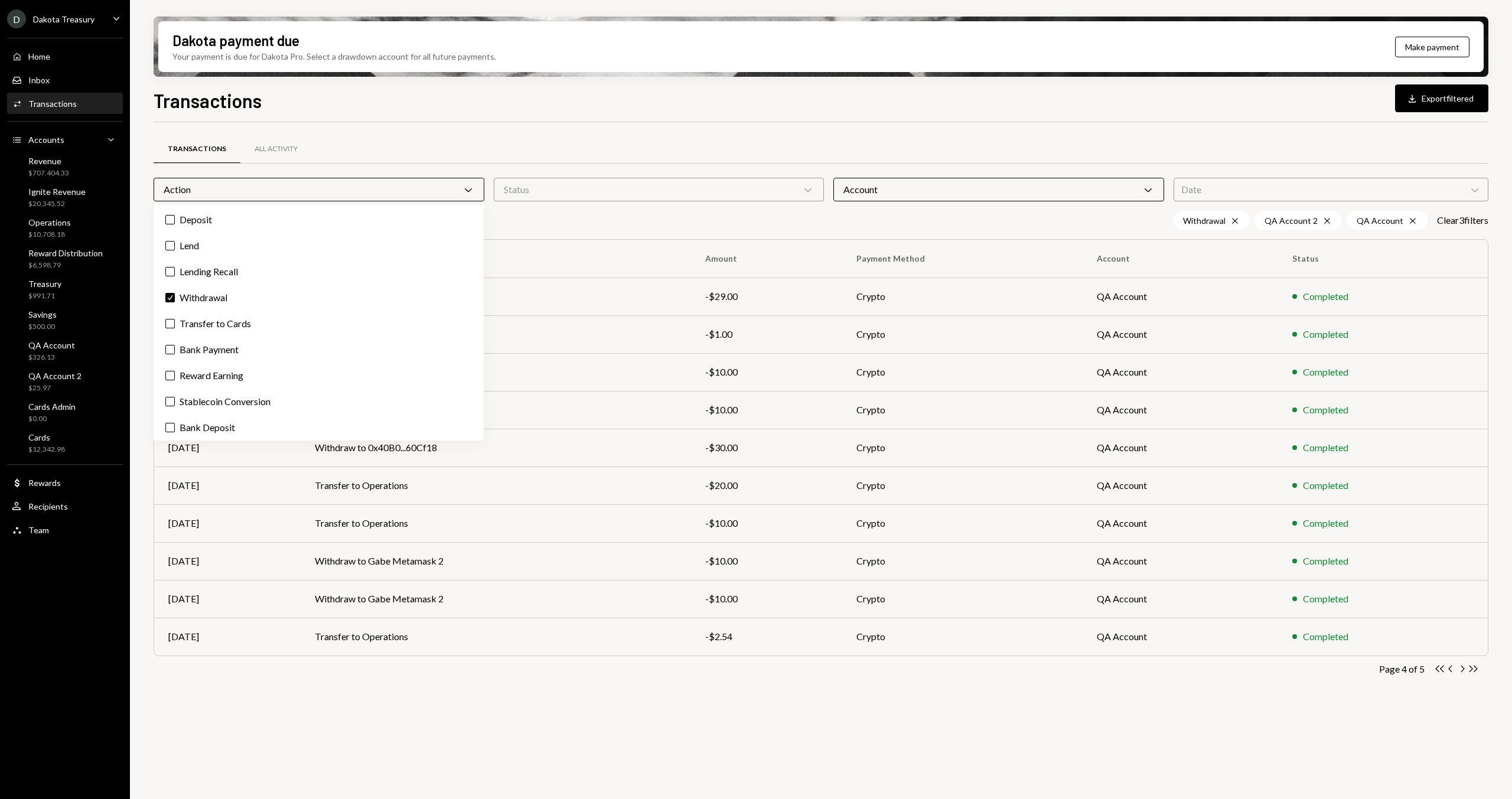
click at [591, 110] on div "Transactions Download Export filtered" at bounding box center [821, 99] width 1335 height 26
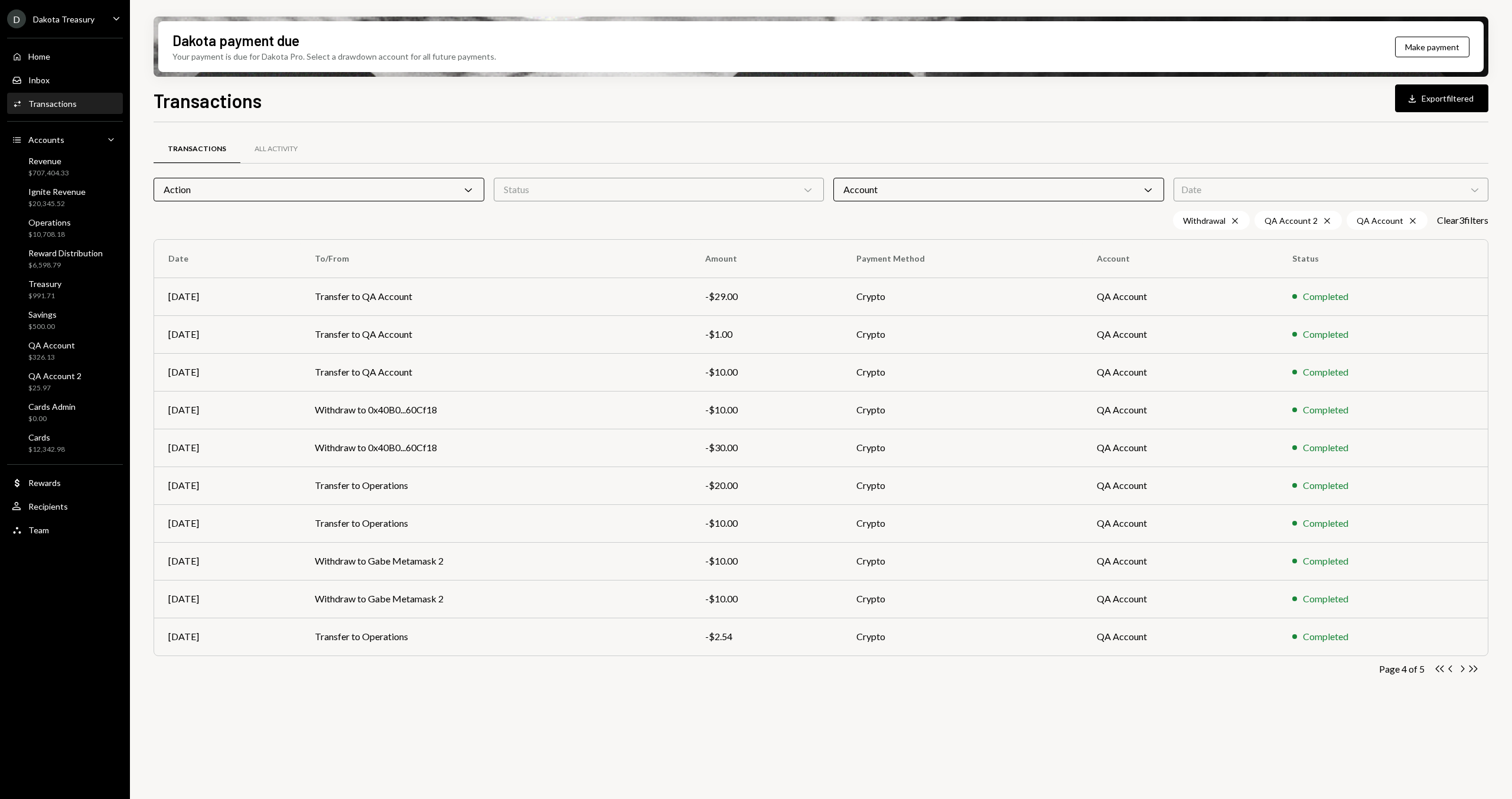
click at [557, 107] on div "Transactions Download Export filtered" at bounding box center [821, 99] width 1335 height 26
click at [1465, 668] on icon "Chevron Right" at bounding box center [1461, 668] width 11 height 11
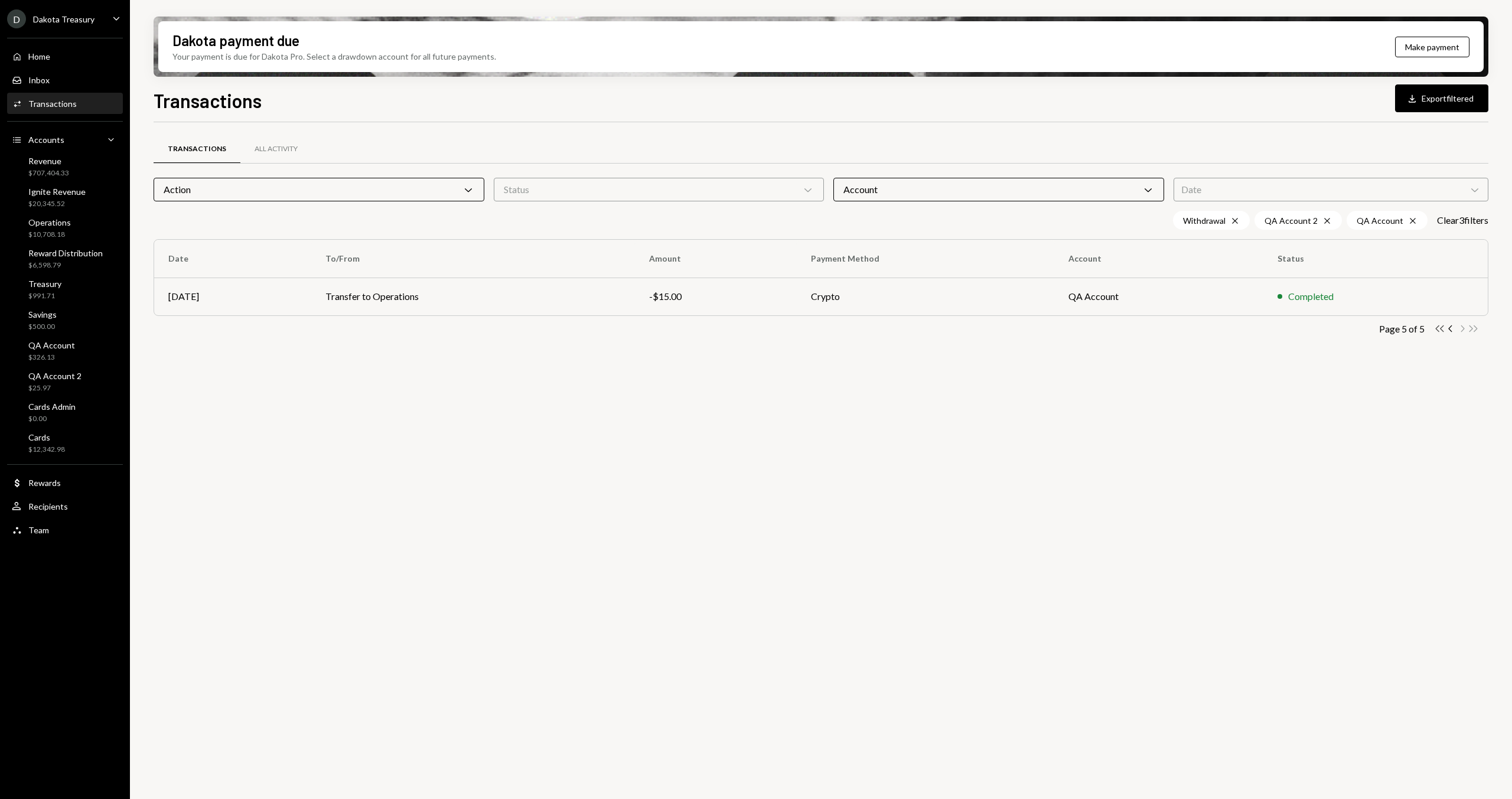
click at [1437, 324] on icon "Double Arrow Left" at bounding box center [1438, 328] width 11 height 11
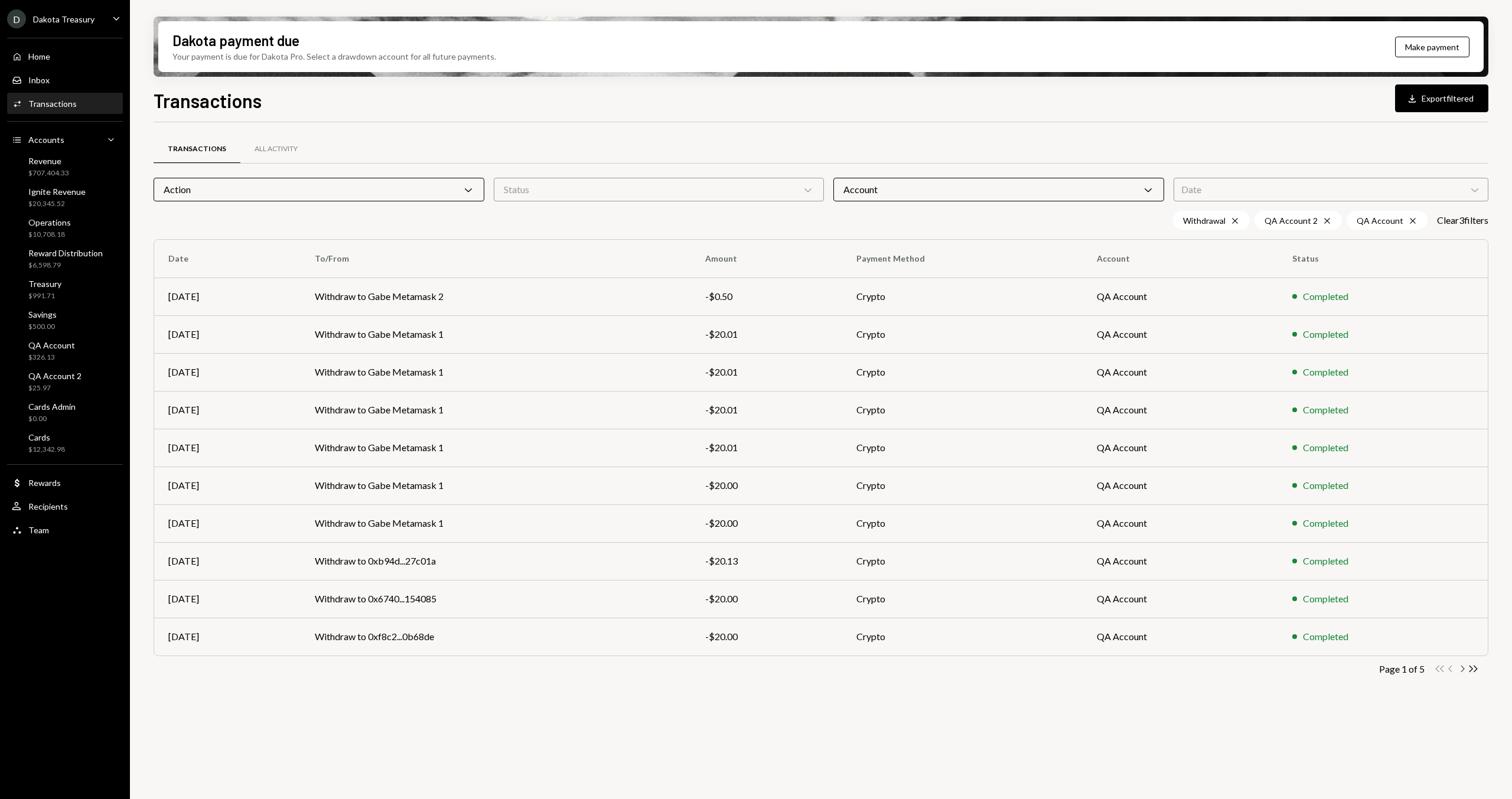
click at [1461, 668] on icon "Chevron Right" at bounding box center [1461, 668] width 11 height 11
click at [488, 485] on td "Withdraw to Gabe Metamask 2" at bounding box center [495, 485] width 390 height 37
